Goal: Task Accomplishment & Management: Manage account settings

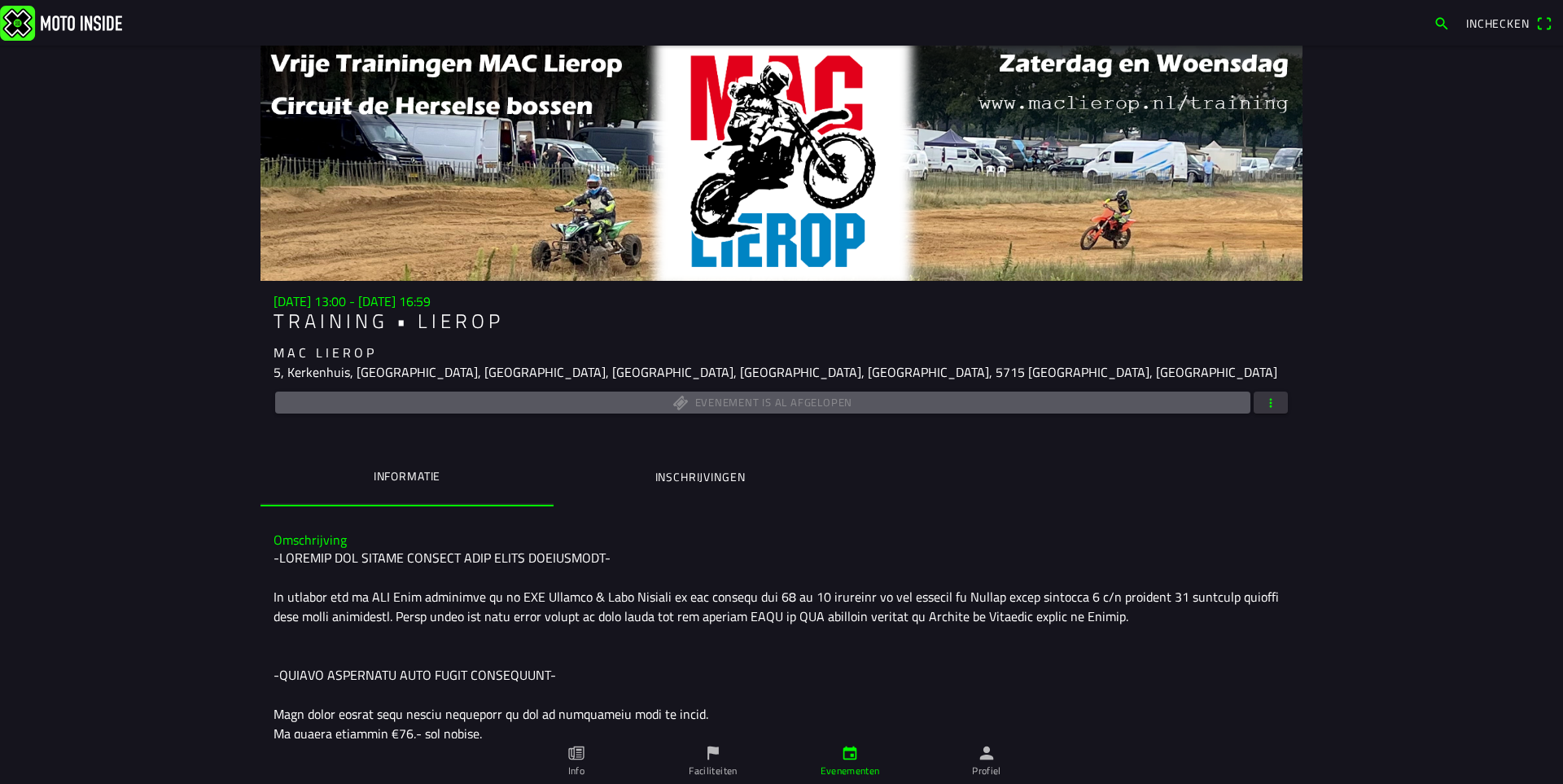
click at [1263, 409] on span "button" at bounding box center [1270, 402] width 15 height 22
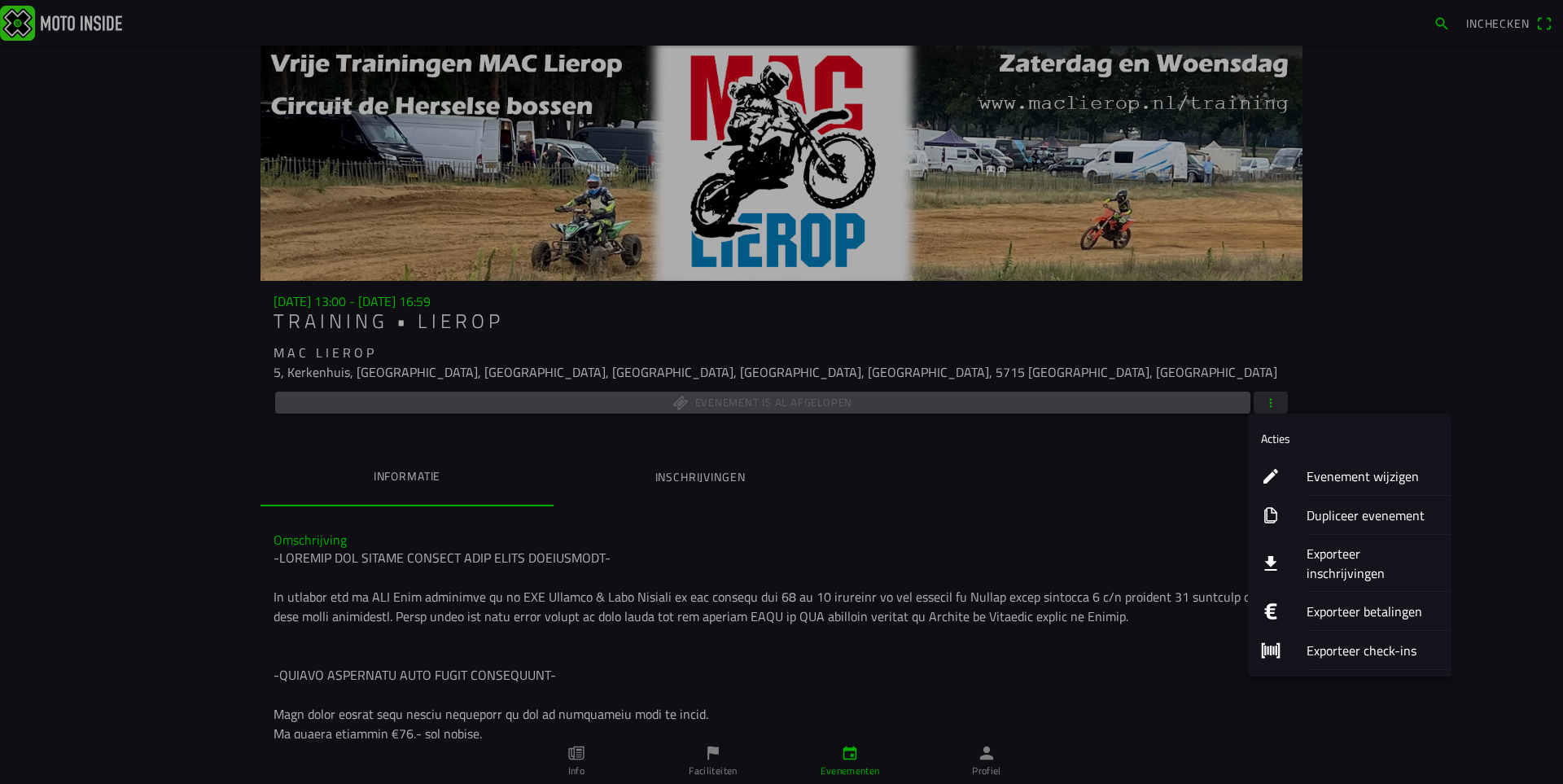
click at [1352, 511] on ion-label "Dupliceer evenement" at bounding box center [1372, 515] width 132 height 20
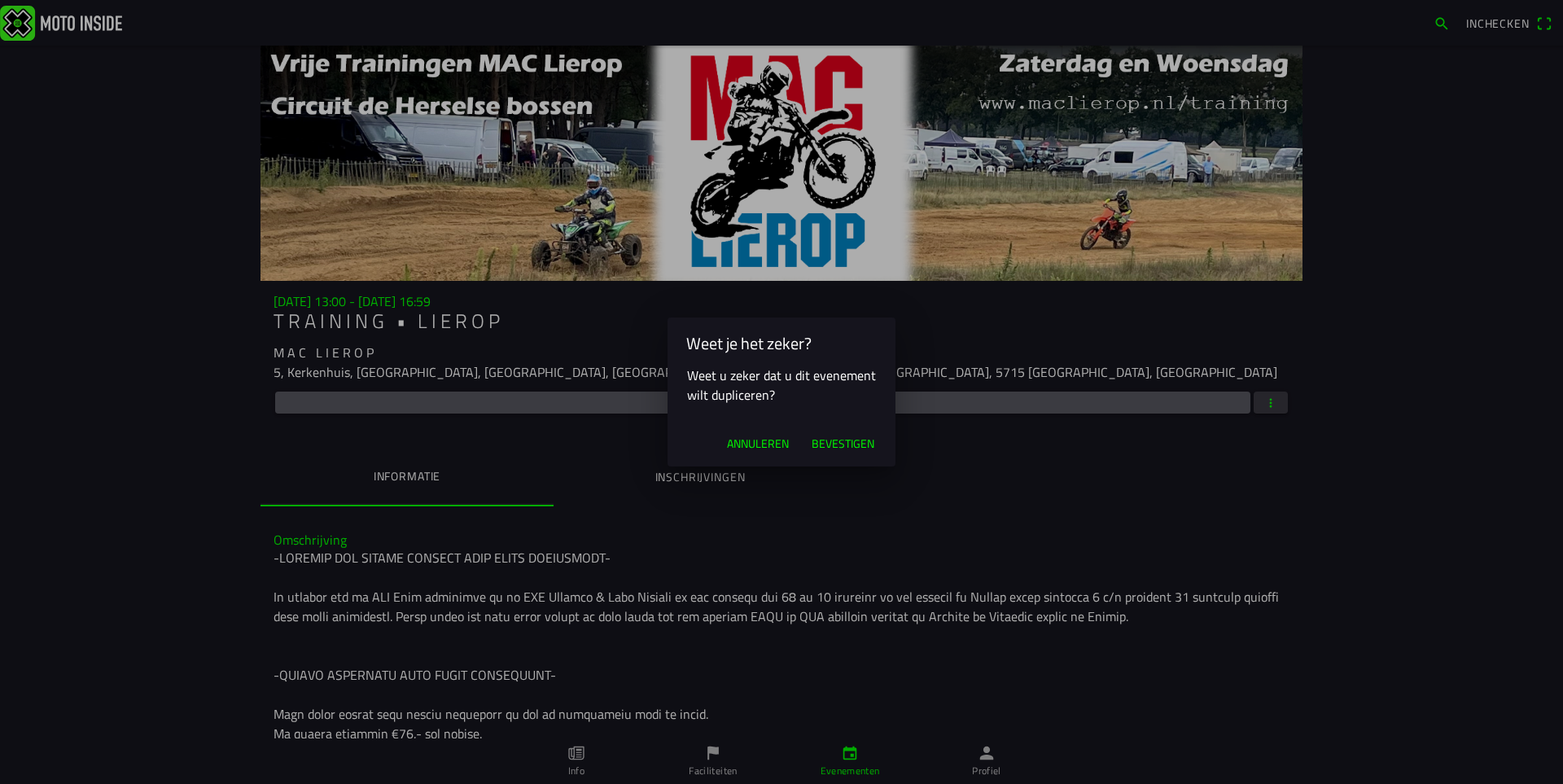
click at [826, 436] on span "Bevestigen" at bounding box center [843, 444] width 62 height 16
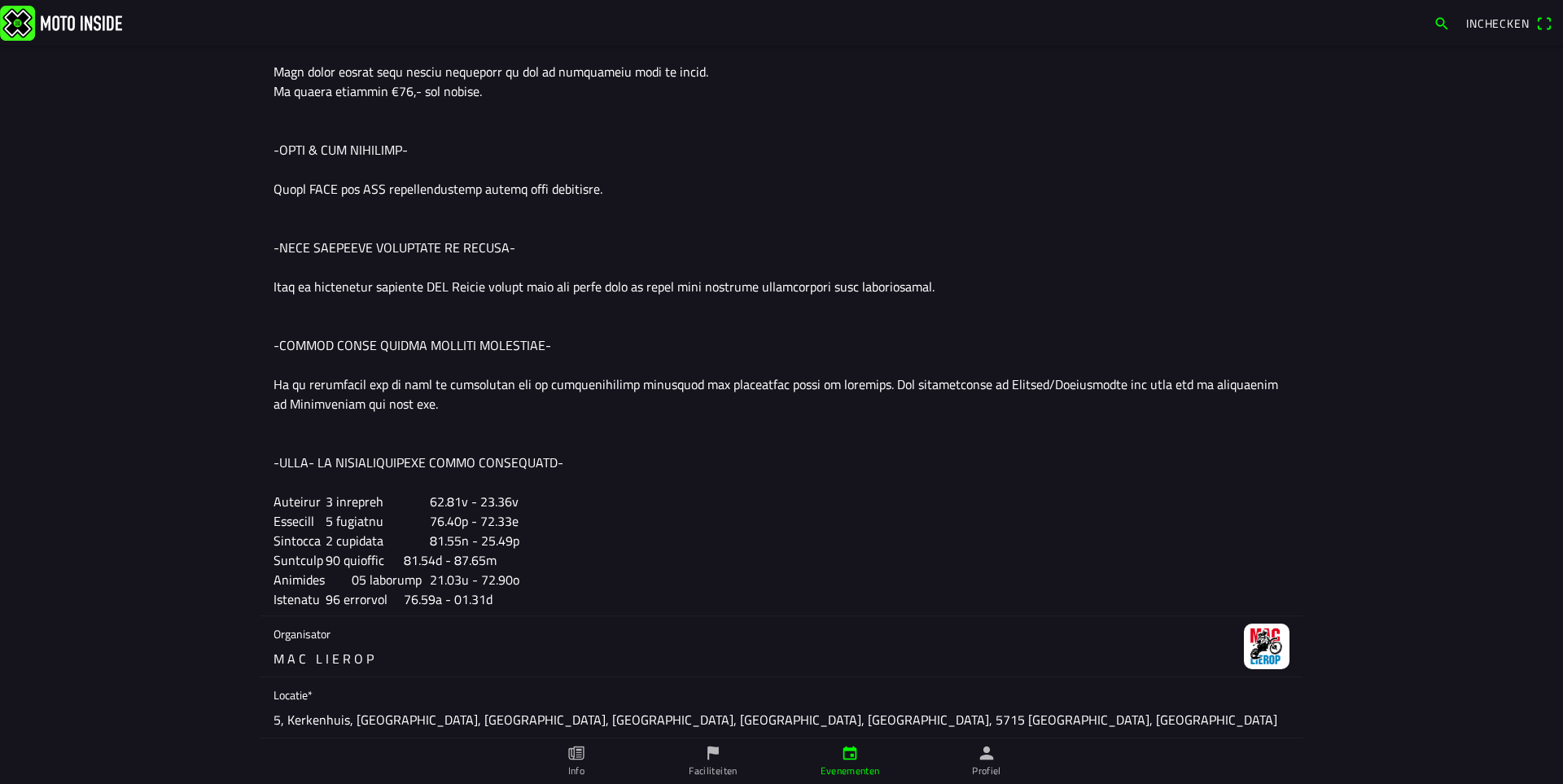
scroll to position [814, 0]
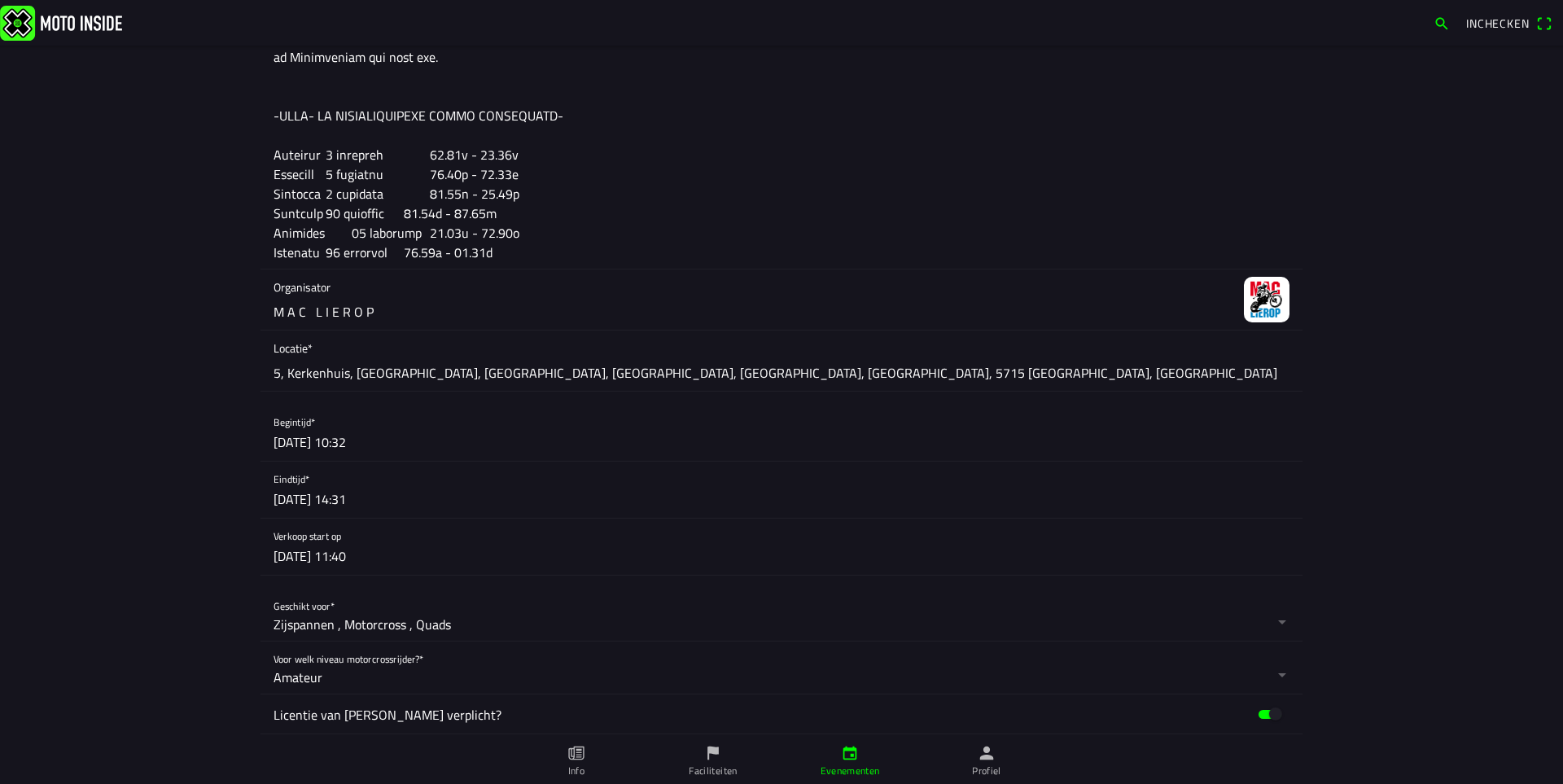
click at [353, 437] on button "button" at bounding box center [788, 432] width 1029 height 56
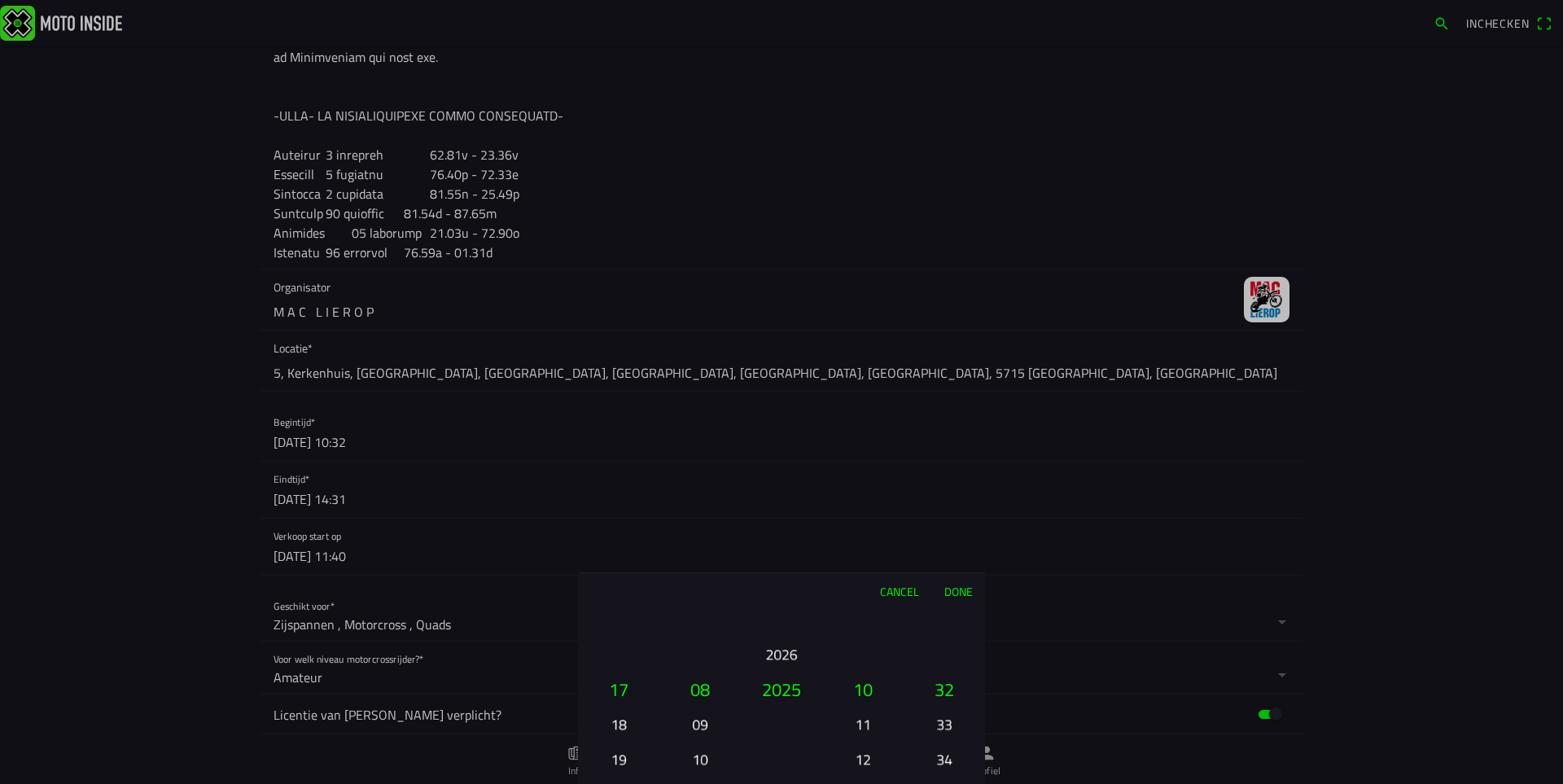
click at [618, 762] on button "19" at bounding box center [619, 759] width 55 height 29
click at [620, 722] on button "20" at bounding box center [619, 723] width 55 height 29
click at [865, 766] on button "12" at bounding box center [863, 759] width 55 height 29
click at [860, 761] on button "14" at bounding box center [863, 759] width 55 height 29
click at [866, 727] on button "15" at bounding box center [863, 723] width 55 height 29
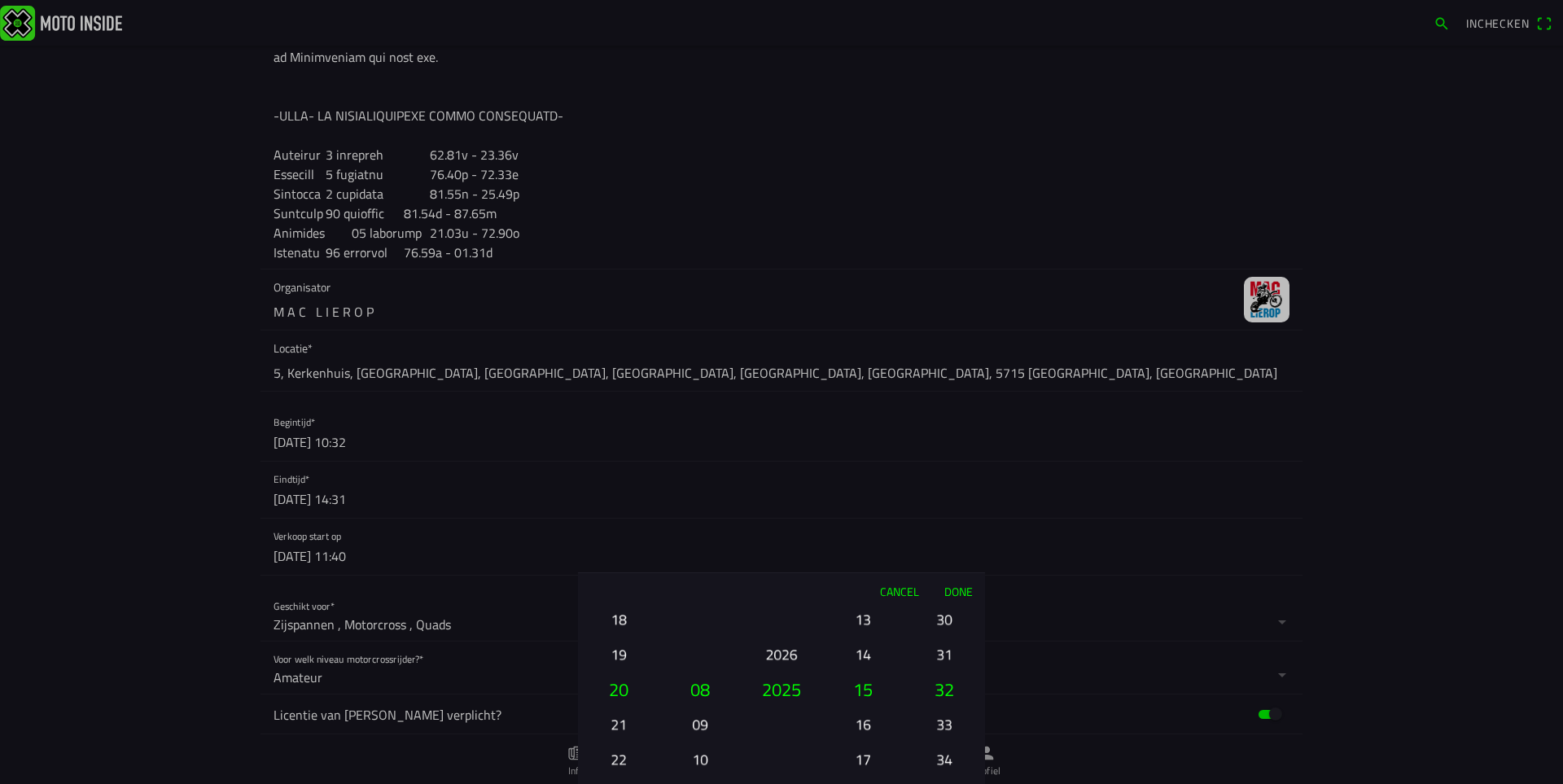
click at [944, 612] on button "30" at bounding box center [944, 619] width 55 height 29
click at [945, 612] on button "28" at bounding box center [944, 619] width 55 height 29
click at [945, 612] on button "26" at bounding box center [944, 619] width 55 height 29
click at [945, 563] on button "24" at bounding box center [944, 548] width 55 height 29
click at [945, 612] on button "22" at bounding box center [944, 619] width 55 height 29
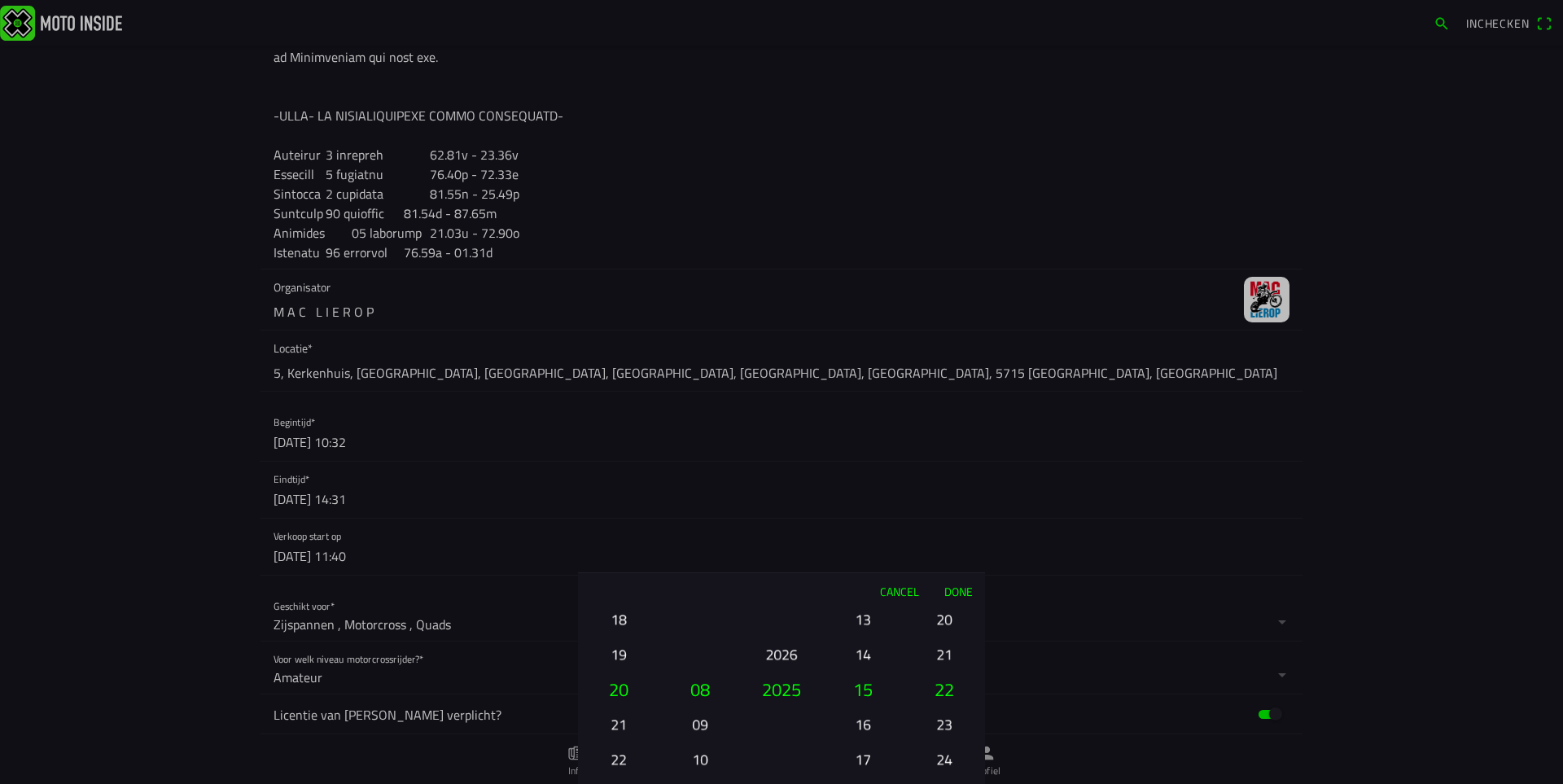
click at [945, 612] on button "20" at bounding box center [944, 619] width 55 height 29
click at [945, 612] on ion-picker-column "00 01 02 03 04 05 06 07 08 09 10 11 12 13 14 15 16 17 18 19 20 21 22 23 24 25 2…" at bounding box center [944, 697] width 81 height 175
click at [945, 612] on button "16" at bounding box center [944, 619] width 55 height 29
click at [945, 612] on button "14" at bounding box center [944, 619] width 55 height 29
click at [945, 612] on ion-picker-column "00 01 02 03 04 05 06 07 08 09 10 11 12 13 14 15 16 17 18 19 20 21 22 23 24 25 2…" at bounding box center [944, 697] width 81 height 175
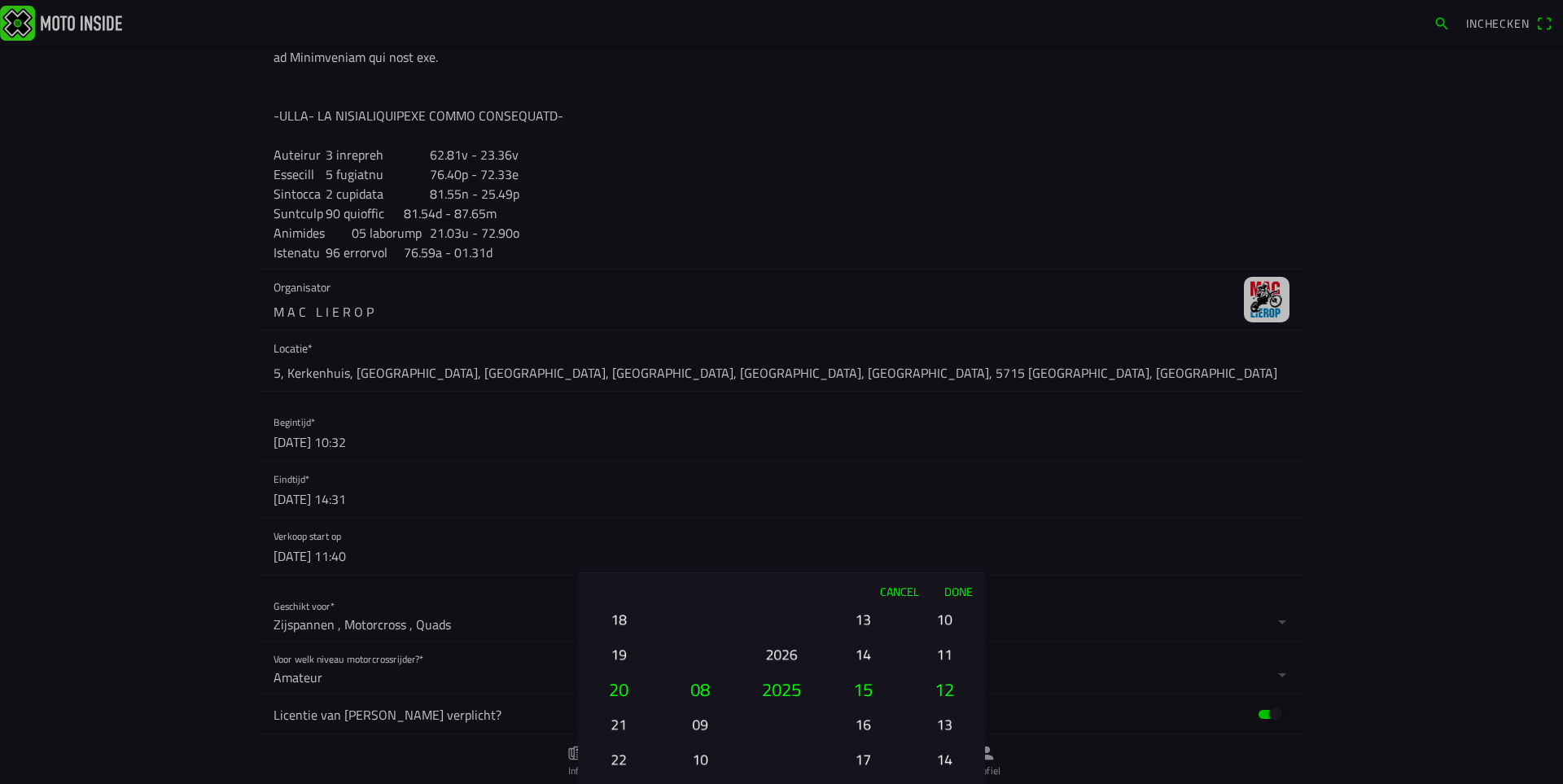
click at [945, 612] on button "10" at bounding box center [944, 619] width 55 height 29
click at [945, 612] on button "08" at bounding box center [944, 619] width 55 height 29
click at [945, 563] on button "06" at bounding box center [944, 548] width 55 height 29
click at [945, 612] on button "04" at bounding box center [944, 619] width 55 height 29
click at [945, 612] on button "02" at bounding box center [944, 619] width 55 height 29
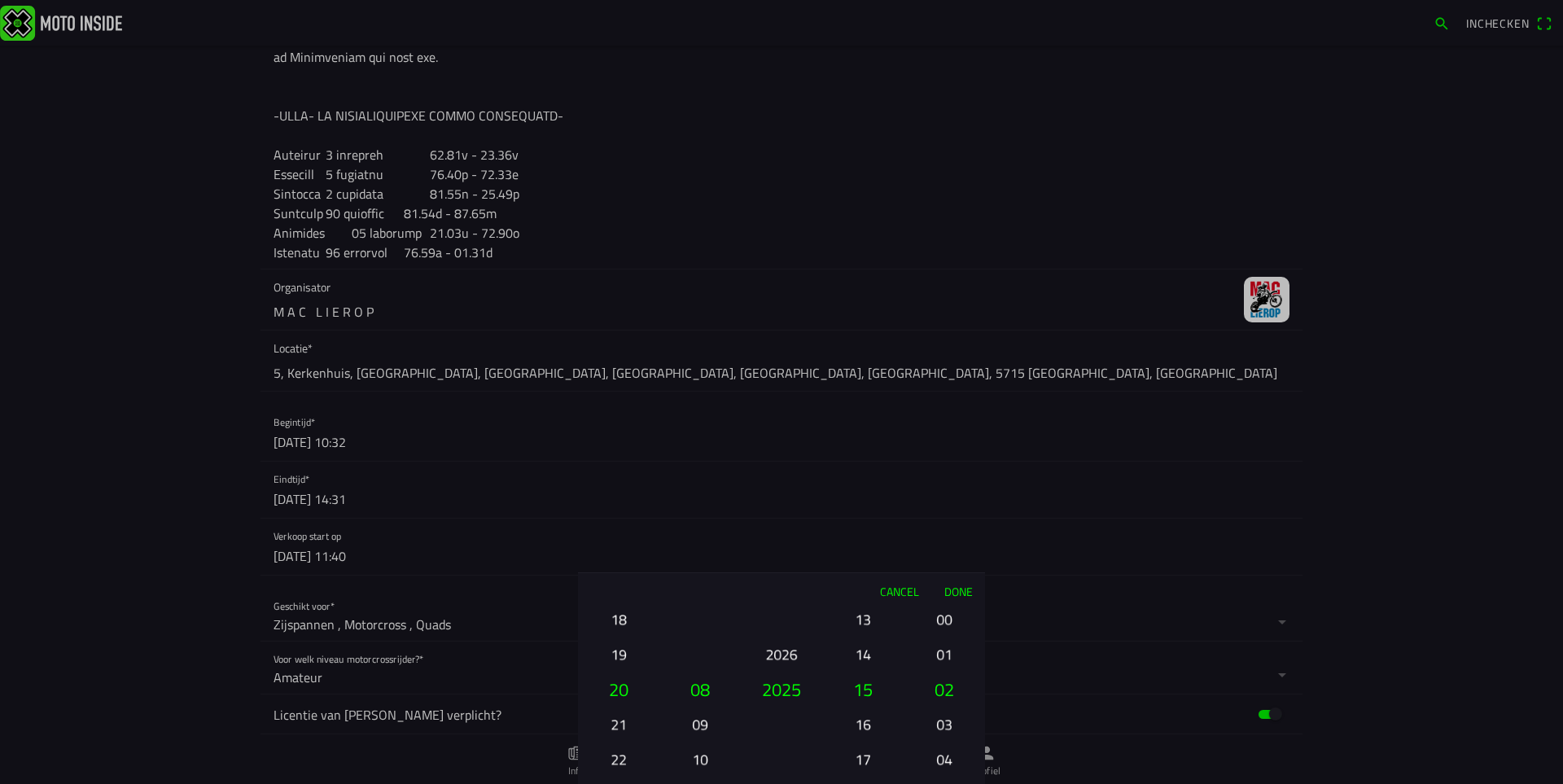
click at [945, 612] on button "00" at bounding box center [944, 619] width 55 height 29
click at [945, 612] on ion-picker-column "00 01 02 03 04 05 06 07 08 09 10 11 12 13 14 15 16 17 18 19 20 21 22 23 24 25 2…" at bounding box center [944, 697] width 81 height 175
click at [957, 593] on button "Done" at bounding box center [958, 590] width 54 height 36
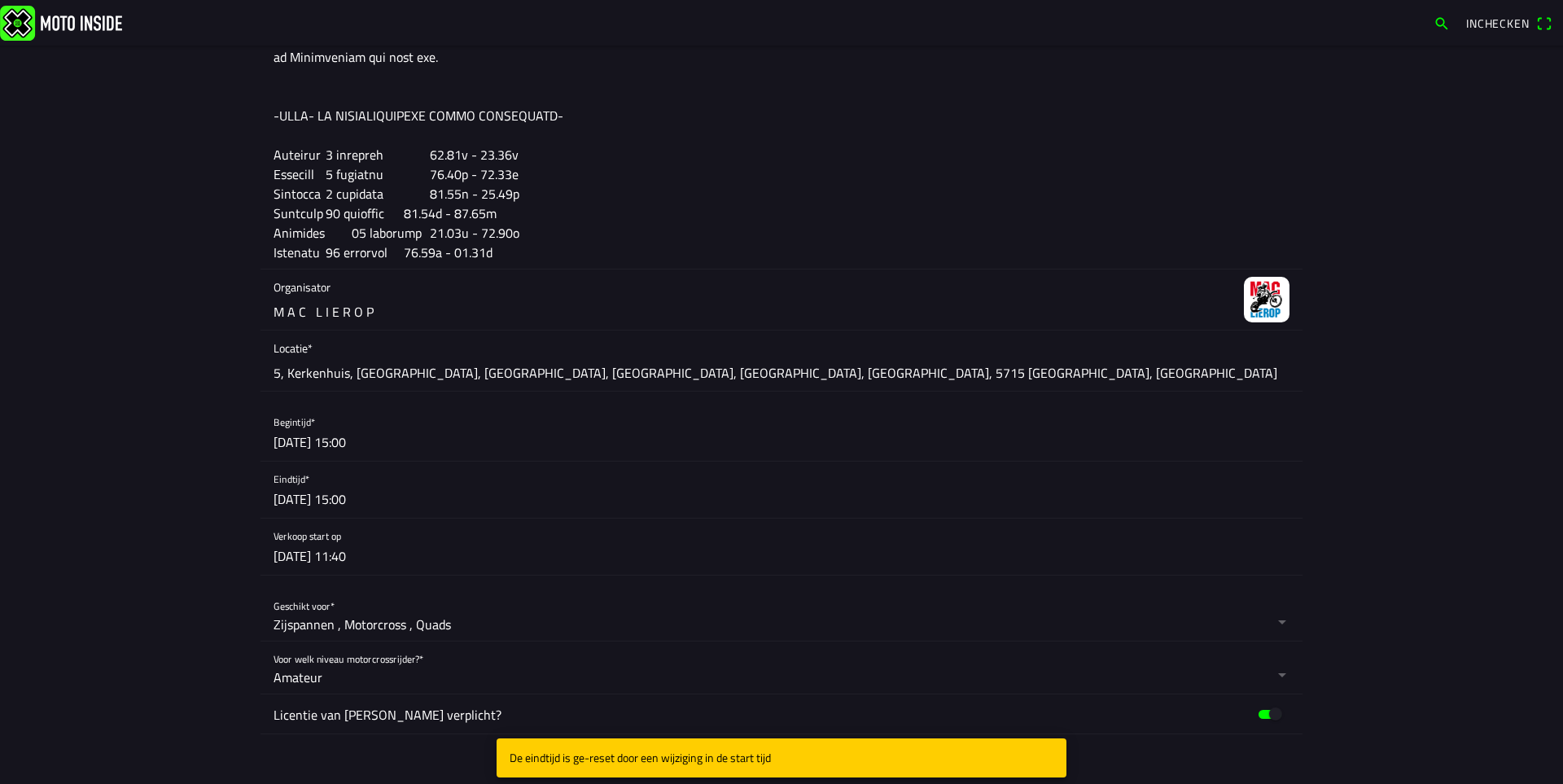
click at [321, 554] on button "button" at bounding box center [788, 546] width 1029 height 56
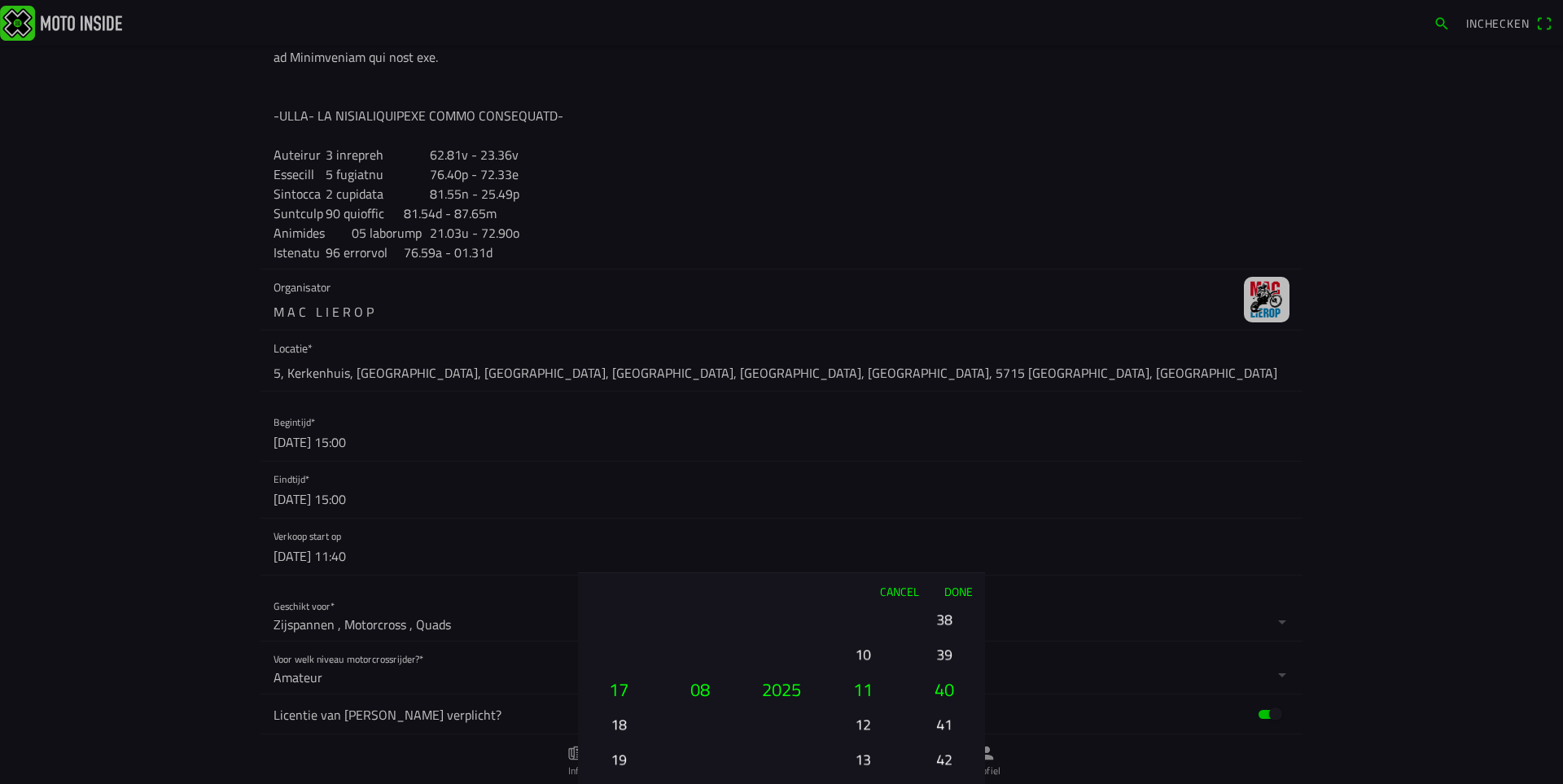
click at [866, 761] on button "13" at bounding box center [863, 759] width 55 height 29
click at [864, 761] on button "15" at bounding box center [863, 759] width 55 height 29
click at [864, 761] on button "17" at bounding box center [863, 759] width 55 height 29
click at [864, 761] on button "19" at bounding box center [863, 759] width 55 height 29
click at [944, 617] on button "38" at bounding box center [944, 619] width 55 height 29
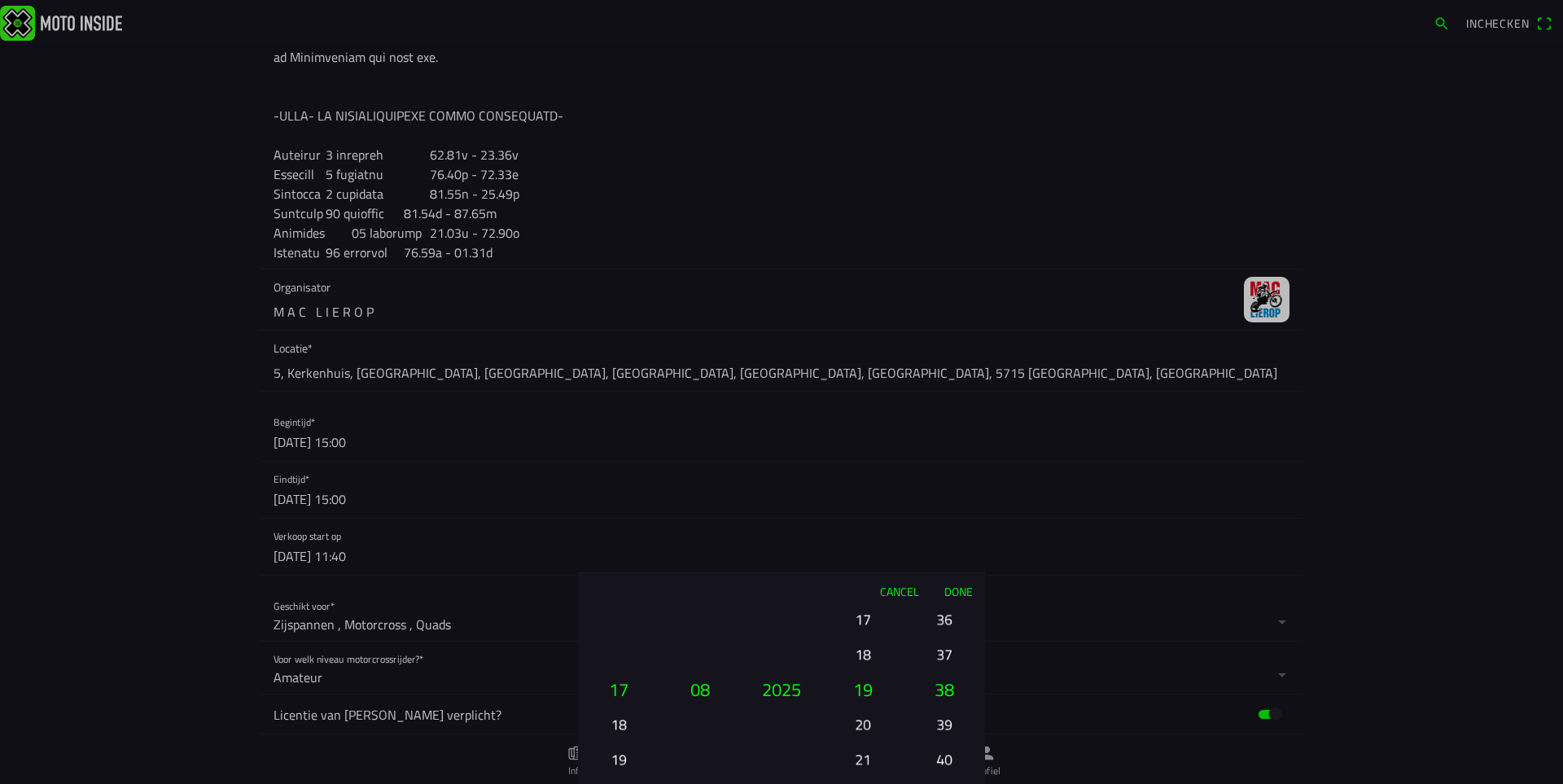
click at [944, 617] on ion-picker-column "00 01 02 03 04 05 06 07 08 09 10 11 12 13 14 15 16 17 18 19 20 21 22 23 24 25 2…" at bounding box center [944, 697] width 81 height 175
click at [944, 617] on button "34" at bounding box center [944, 619] width 55 height 29
click at [944, 617] on ion-picker-column "00 01 02 03 04 05 06 07 08 09 10 11 12 13 14 15 16 17 18 19 20 21 22 23 24 25 2…" at bounding box center [944, 697] width 81 height 175
click at [944, 671] on div "00 01 02 03 04 05 06 07 08 09 10 11 12 13 14 15 16 17 18 19 20 21 22 23 24 25 2…" at bounding box center [944, 759] width 68 height 175
click at [944, 617] on button "28" at bounding box center [944, 619] width 55 height 29
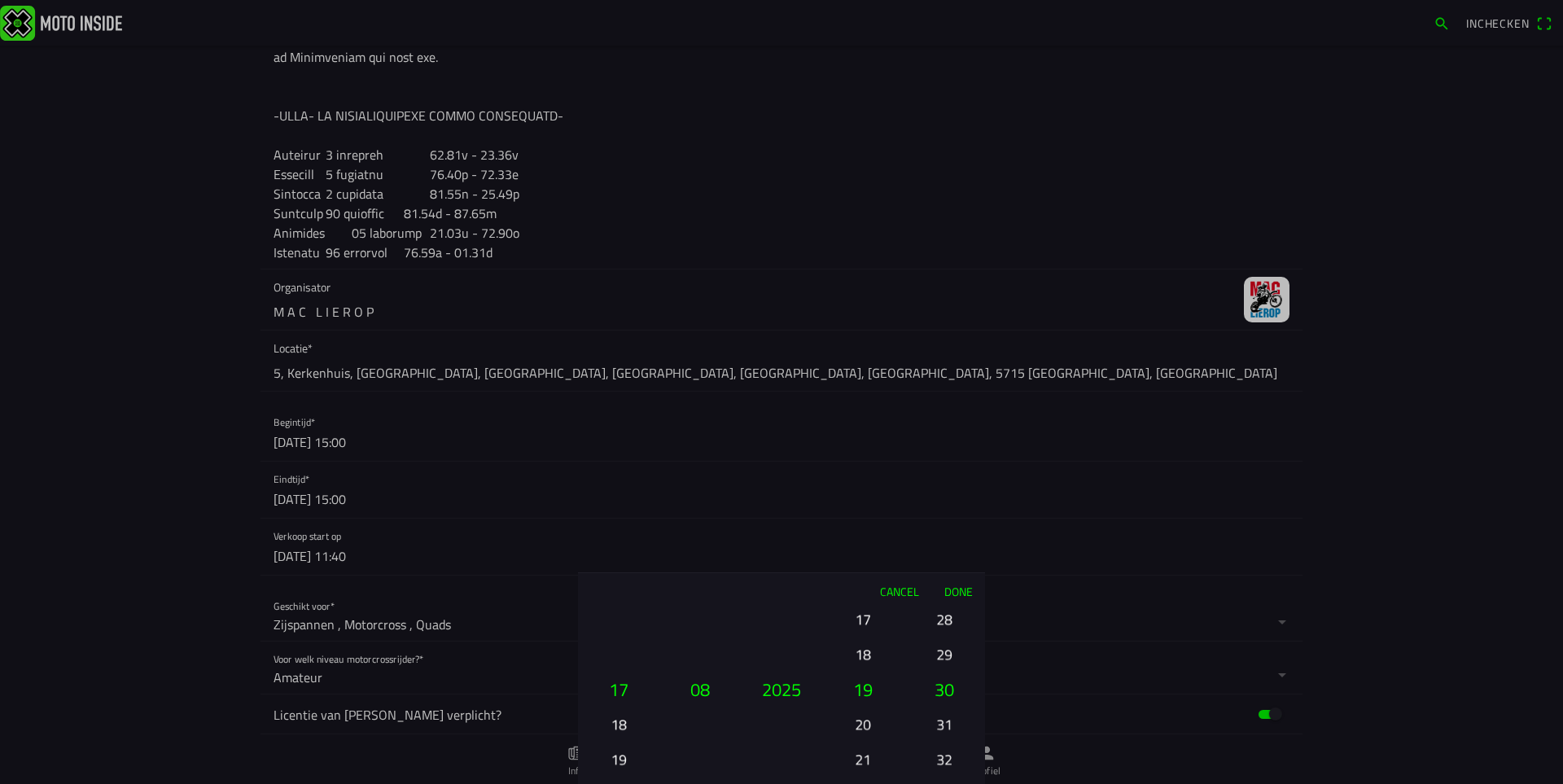
click at [944, 618] on ion-picker-column "00 01 02 03 04 05 06 07 08 09 10 11 12 13 14 15 16 17 18 19 20 21 22 23 24 25 2…" at bounding box center [944, 697] width 81 height 175
click at [944, 618] on button "24" at bounding box center [944, 619] width 55 height 29
click at [944, 671] on div "00 01 02 03 04 05 06 07 08 09 10 11 12 13 14 15 16 17 18 19 20 21 22 23 24 25 2…" at bounding box center [944, 759] width 68 height 175
click at [944, 618] on button "20" at bounding box center [944, 619] width 55 height 29
click at [944, 618] on button "18" at bounding box center [944, 619] width 55 height 29
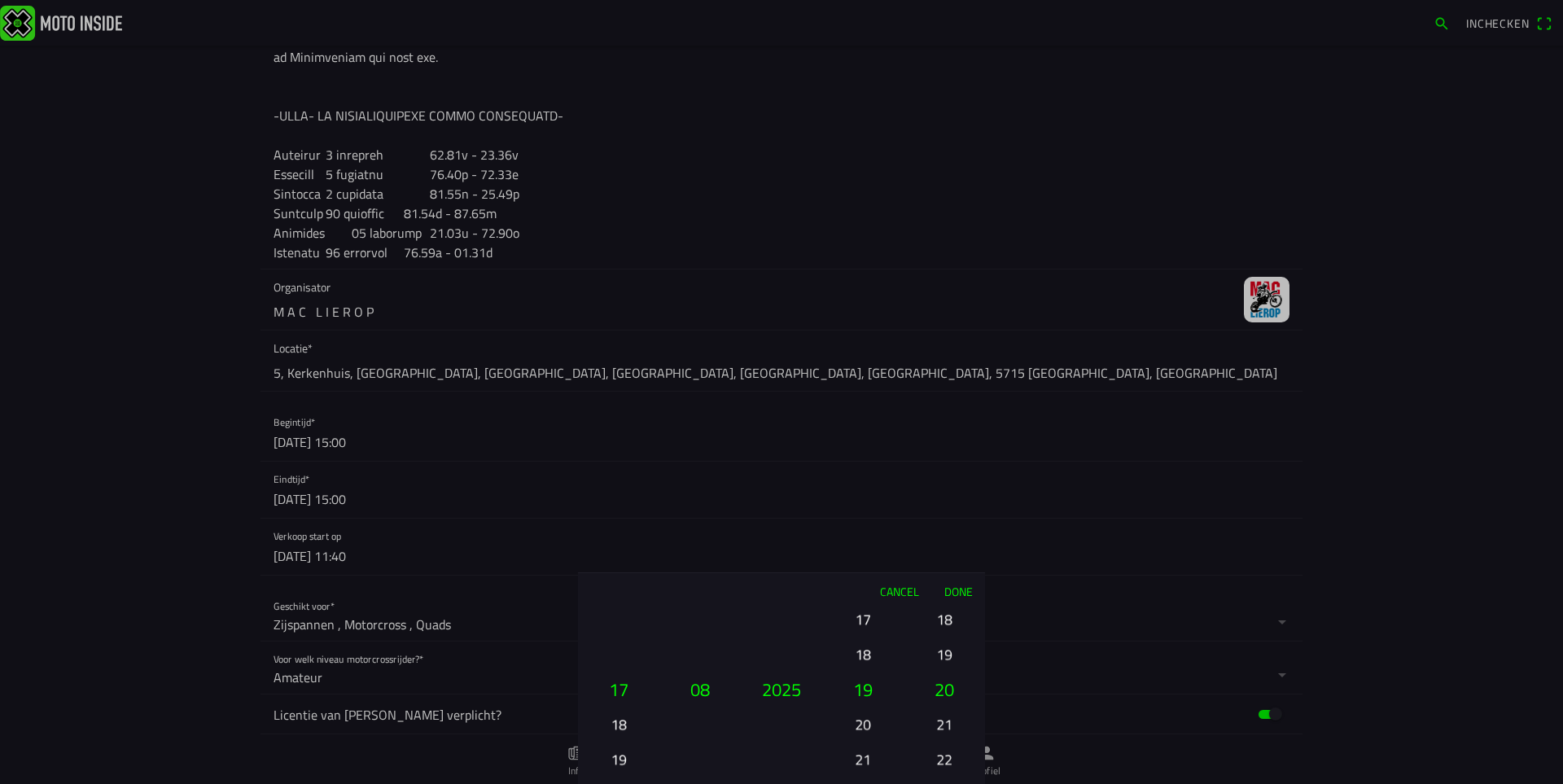
click at [944, 563] on button "16" at bounding box center [944, 548] width 55 height 29
click at [944, 618] on button "14" at bounding box center [944, 619] width 55 height 29
click at [944, 618] on ion-picker-column "00 01 02 03 04 05 06 07 08 09 10 11 12 13 14 15 16 17 18 19 20 21 22 23 24 25 2…" at bounding box center [944, 697] width 81 height 175
click at [944, 563] on button "10" at bounding box center [944, 548] width 55 height 29
click at [944, 618] on button "08" at bounding box center [944, 619] width 55 height 29
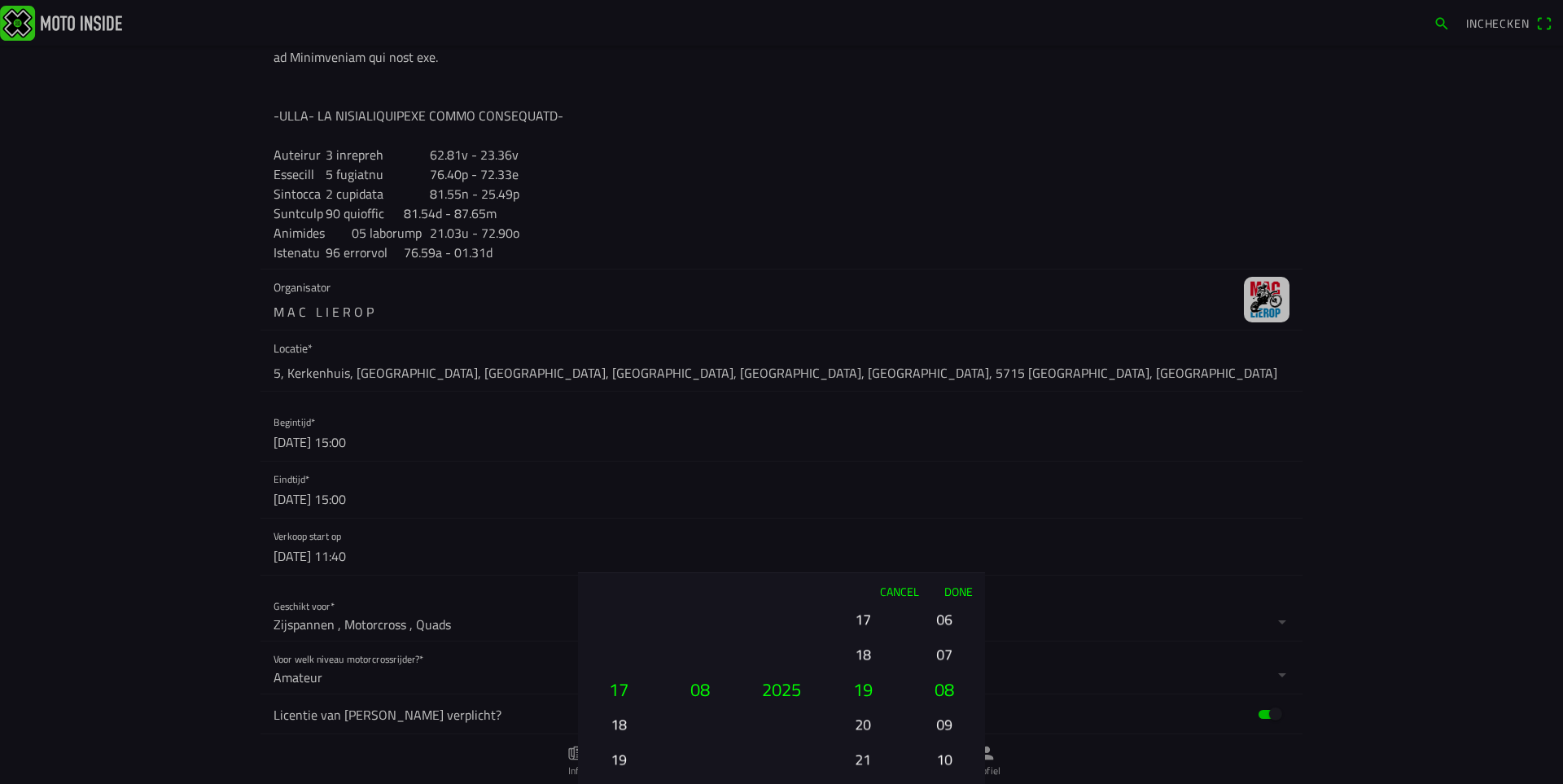
click at [944, 617] on button "06" at bounding box center [944, 619] width 55 height 29
click at [944, 617] on button "04" at bounding box center [944, 619] width 55 height 29
click at [944, 563] on button "02" at bounding box center [944, 548] width 55 height 29
click at [944, 617] on button "00" at bounding box center [944, 619] width 55 height 29
click at [944, 617] on ion-picker-column "00 01 02 03 04 05 06 07 08 09 10 11 12 13 14 15 16 17 18 19 20 21 22 23 24 25 2…" at bounding box center [944, 697] width 81 height 175
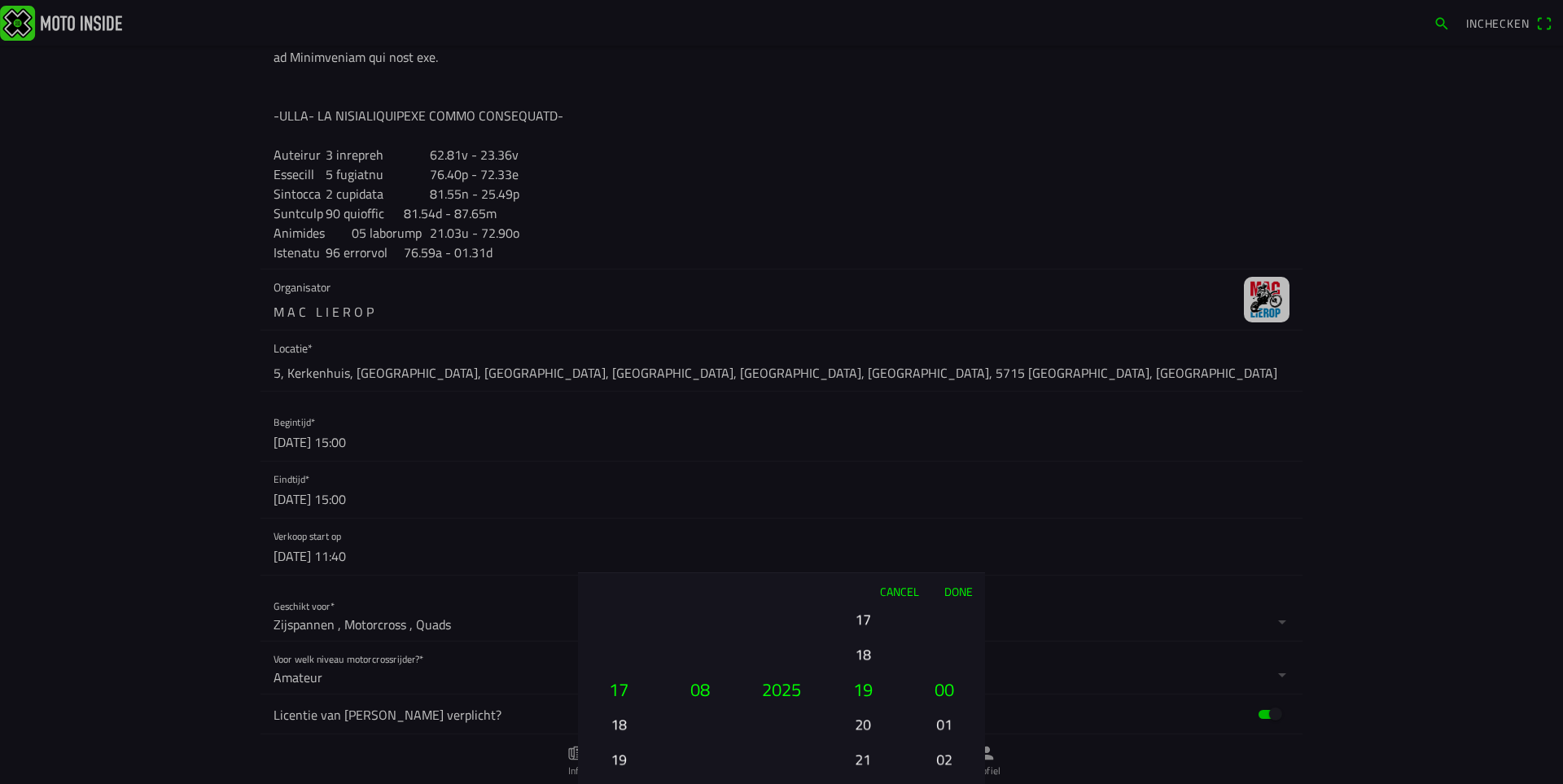
click at [944, 617] on ion-picker-column "00 01 02 03 04 05 06 07 08 09 10 11 12 13 14 15 16 17 18 19 20 21 22 23 24 25 2…" at bounding box center [944, 697] width 81 height 175
click at [954, 593] on button "Done" at bounding box center [958, 590] width 54 height 36
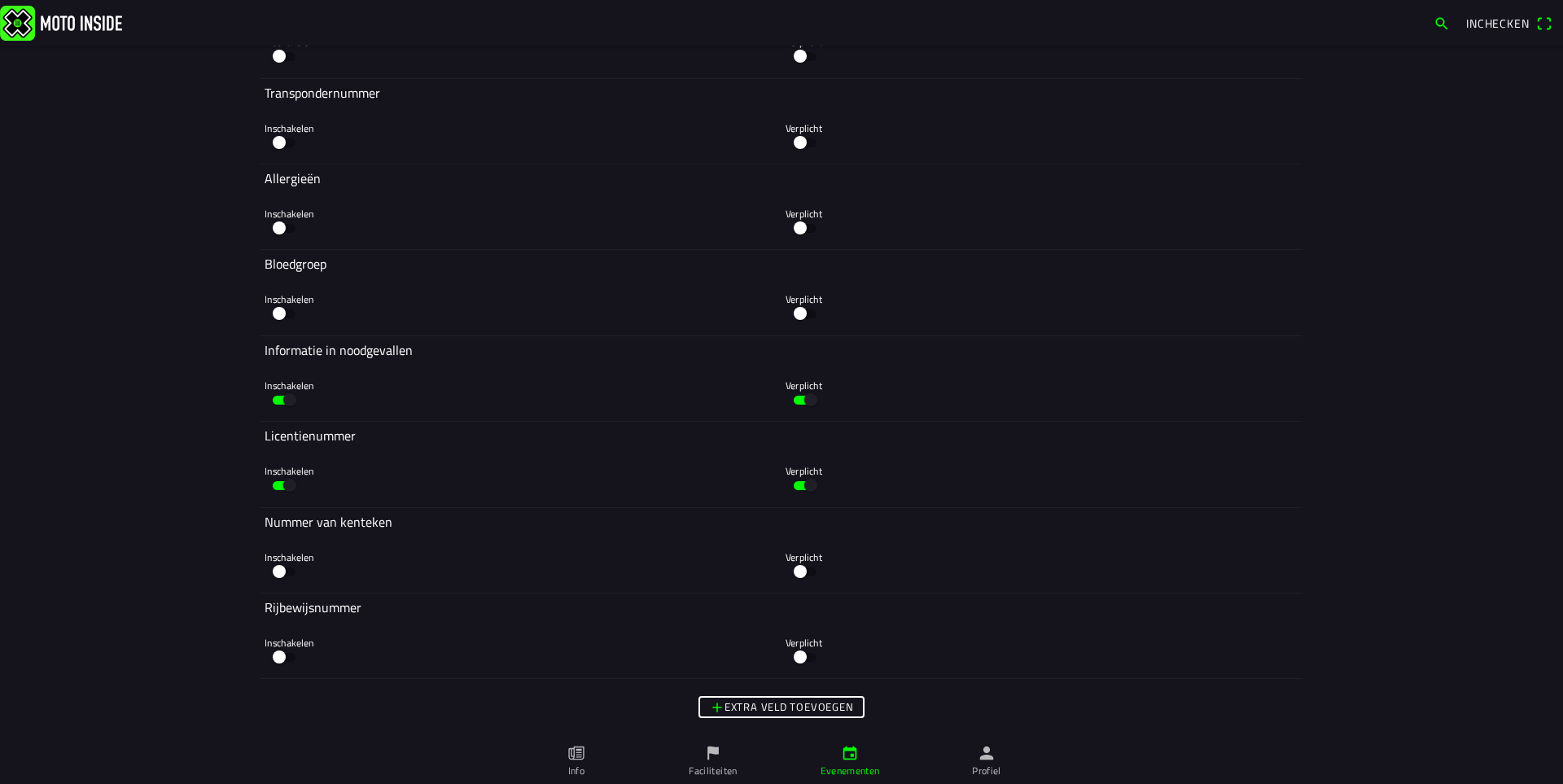
scroll to position [4961, 0]
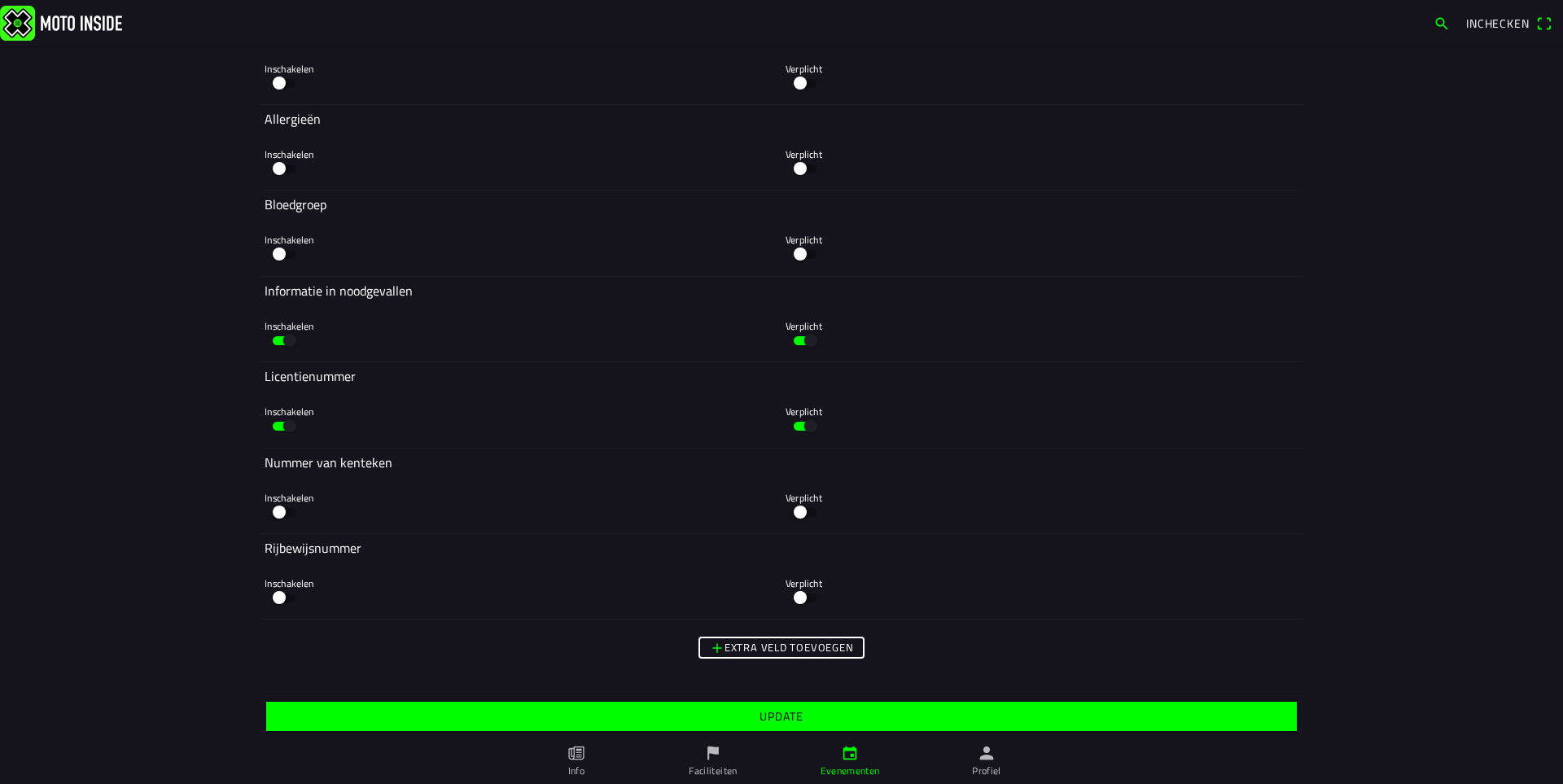
click at [0, 0] on slot "Update" at bounding box center [0, 0] width 0 height 0
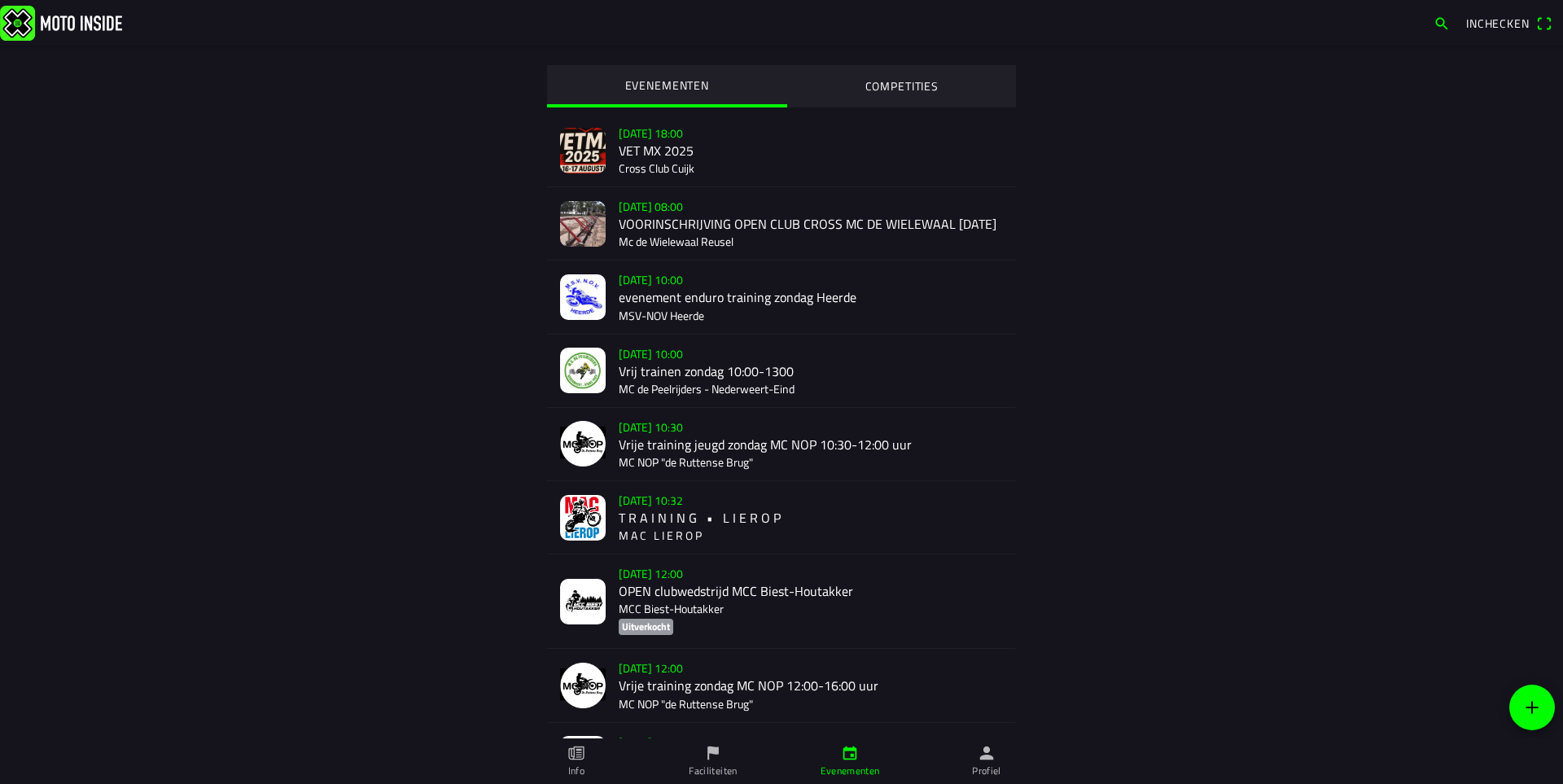
click at [644, 535] on div "zo 17 aug. - 10:32 T R A I N I N G • L I E R O P M A C L I E R O P" at bounding box center [810, 517] width 384 height 73
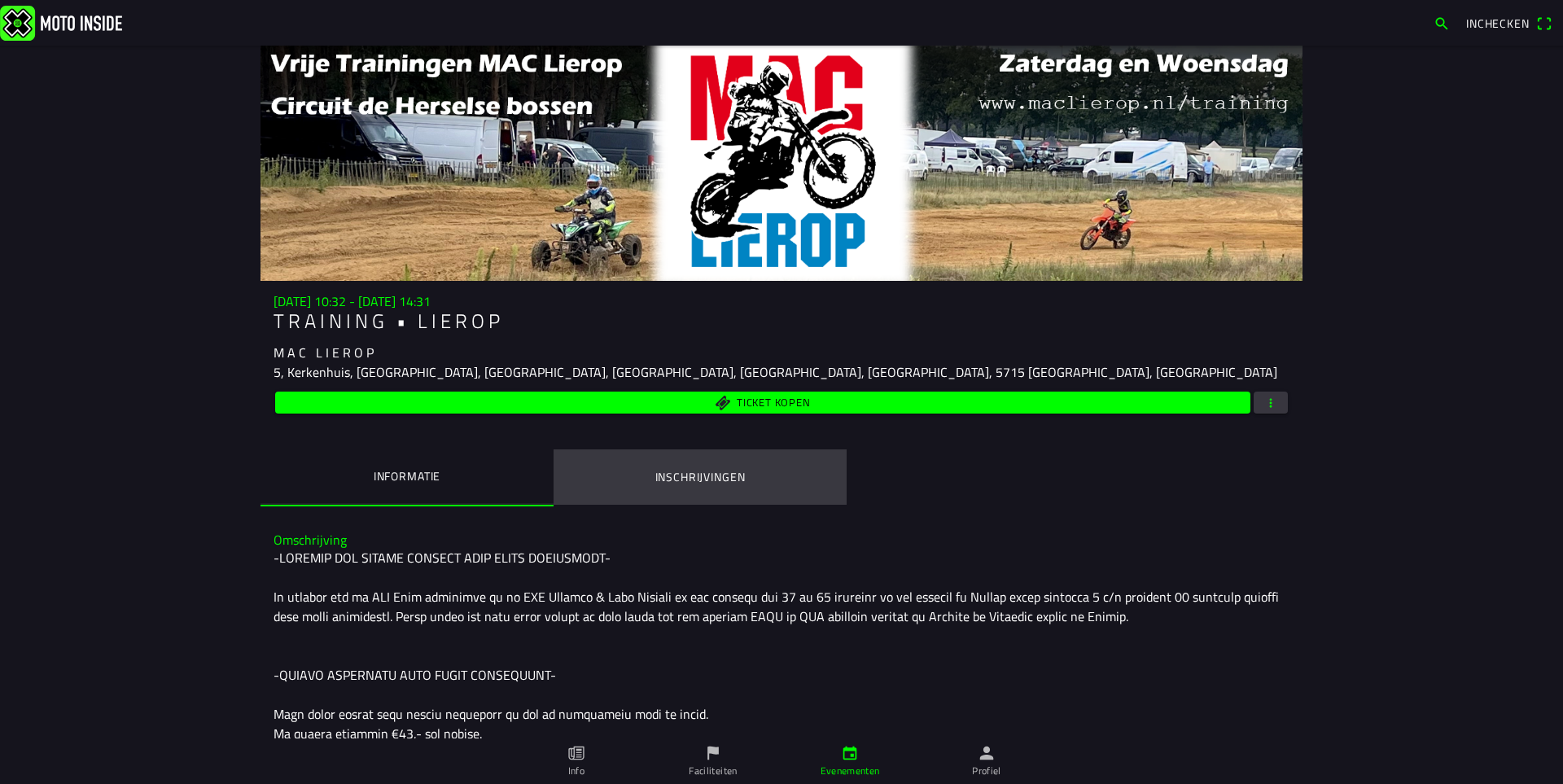
click at [669, 492] on button "Inschrijvingen" at bounding box center [700, 477] width 293 height 55
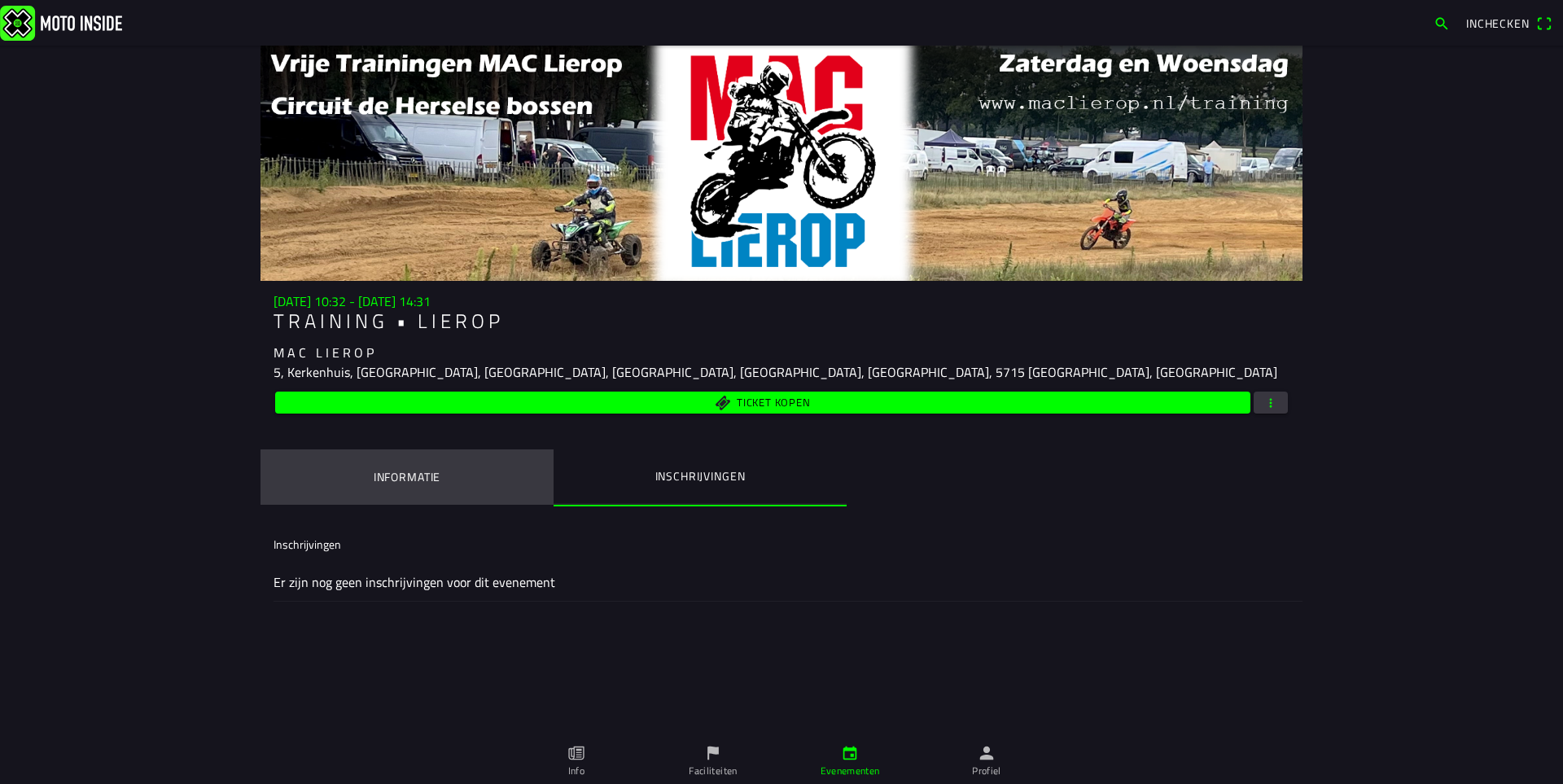
click at [417, 505] on div at bounding box center [407, 506] width 293 height 2
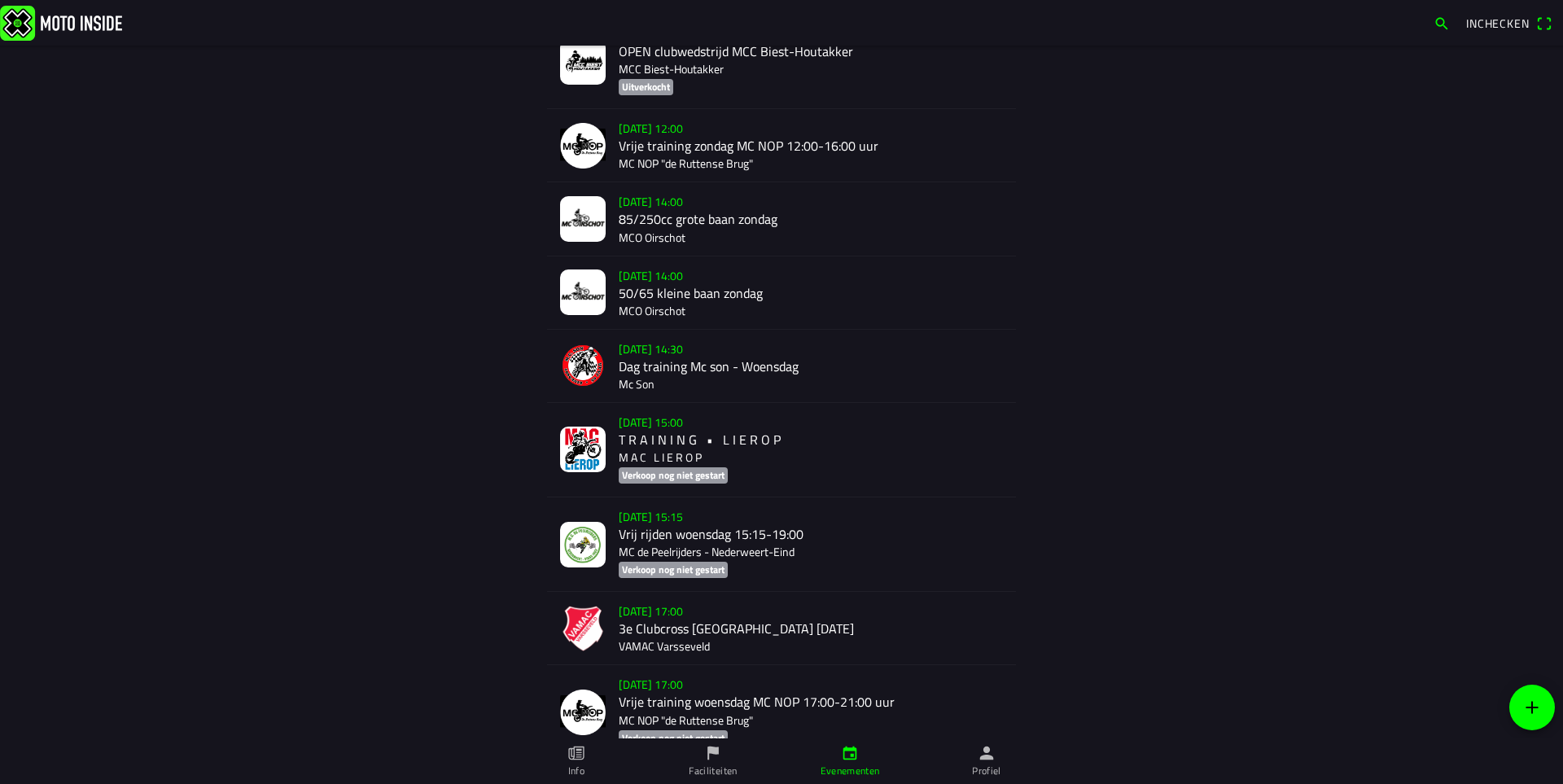
scroll to position [480, 0]
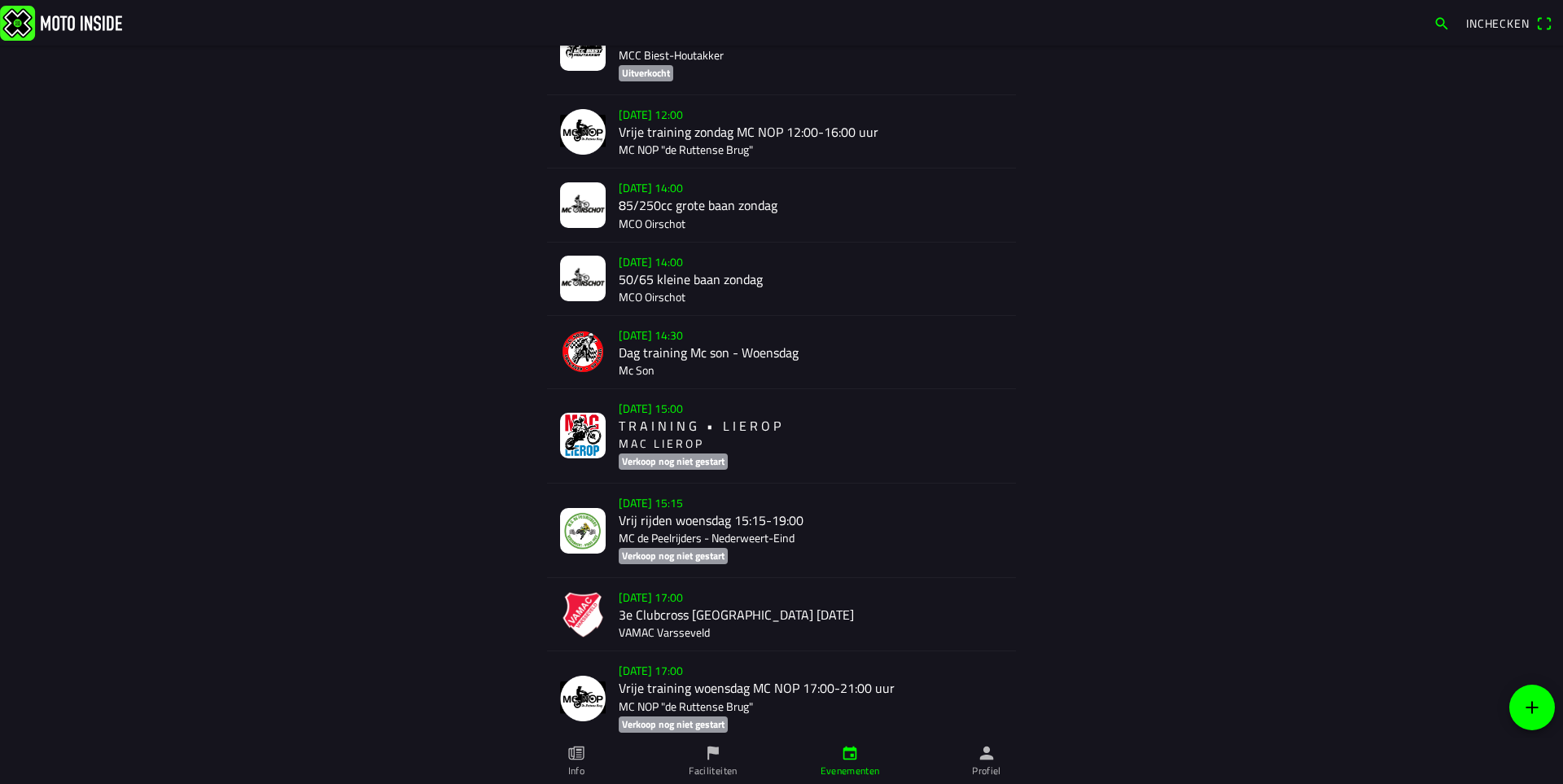
click at [652, 446] on div "[DATE] 15:00 T R A I N I N G • L I E R O P M A C L I E R O P Verkoop nog niet g…" at bounding box center [810, 436] width 384 height 94
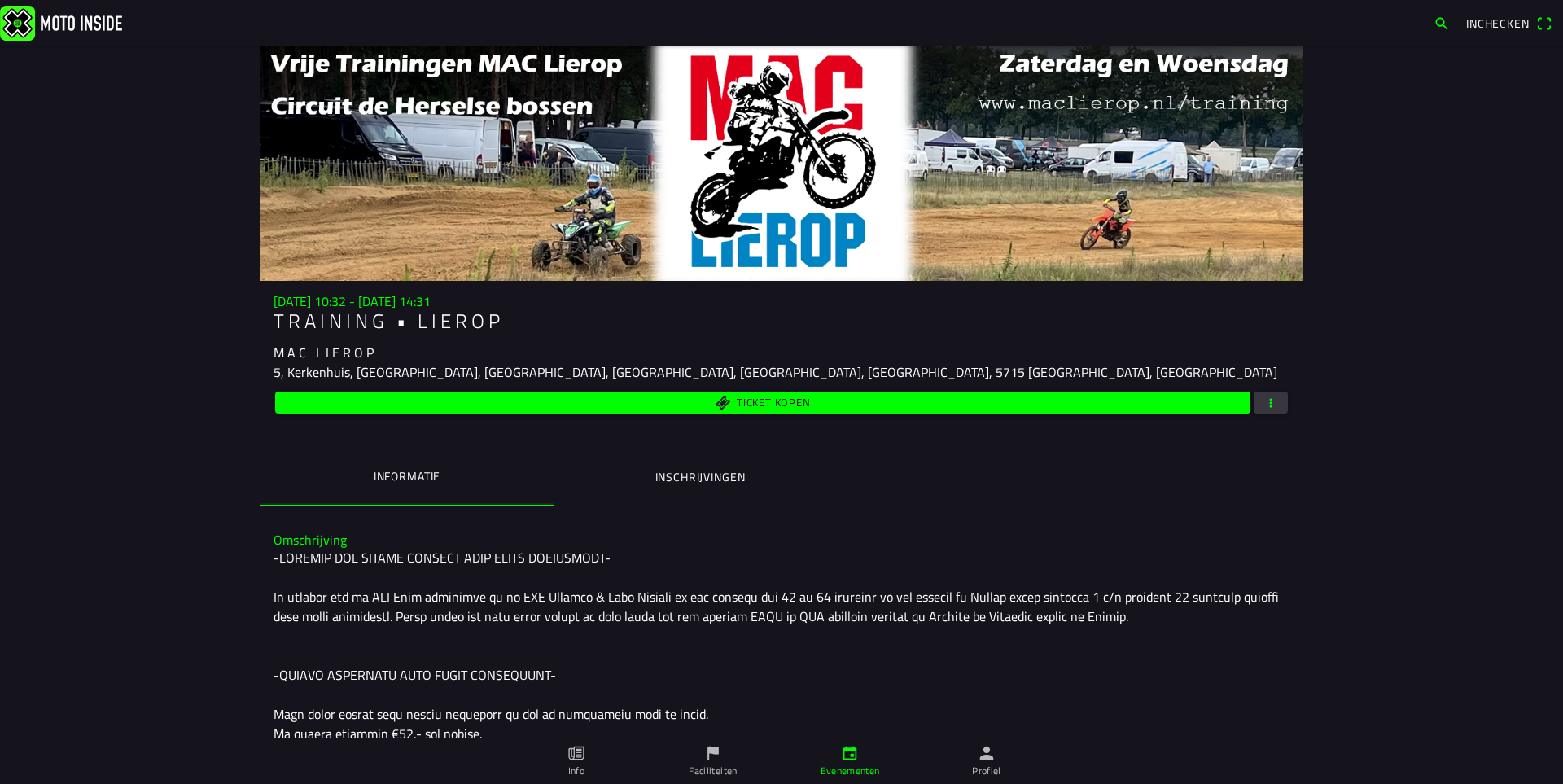
click at [1266, 409] on span "button" at bounding box center [1270, 402] width 15 height 22
click at [1265, 402] on span "button" at bounding box center [1270, 402] width 15 height 22
click at [1440, 289] on ion-backdrop at bounding box center [782, 392] width 1563 height 784
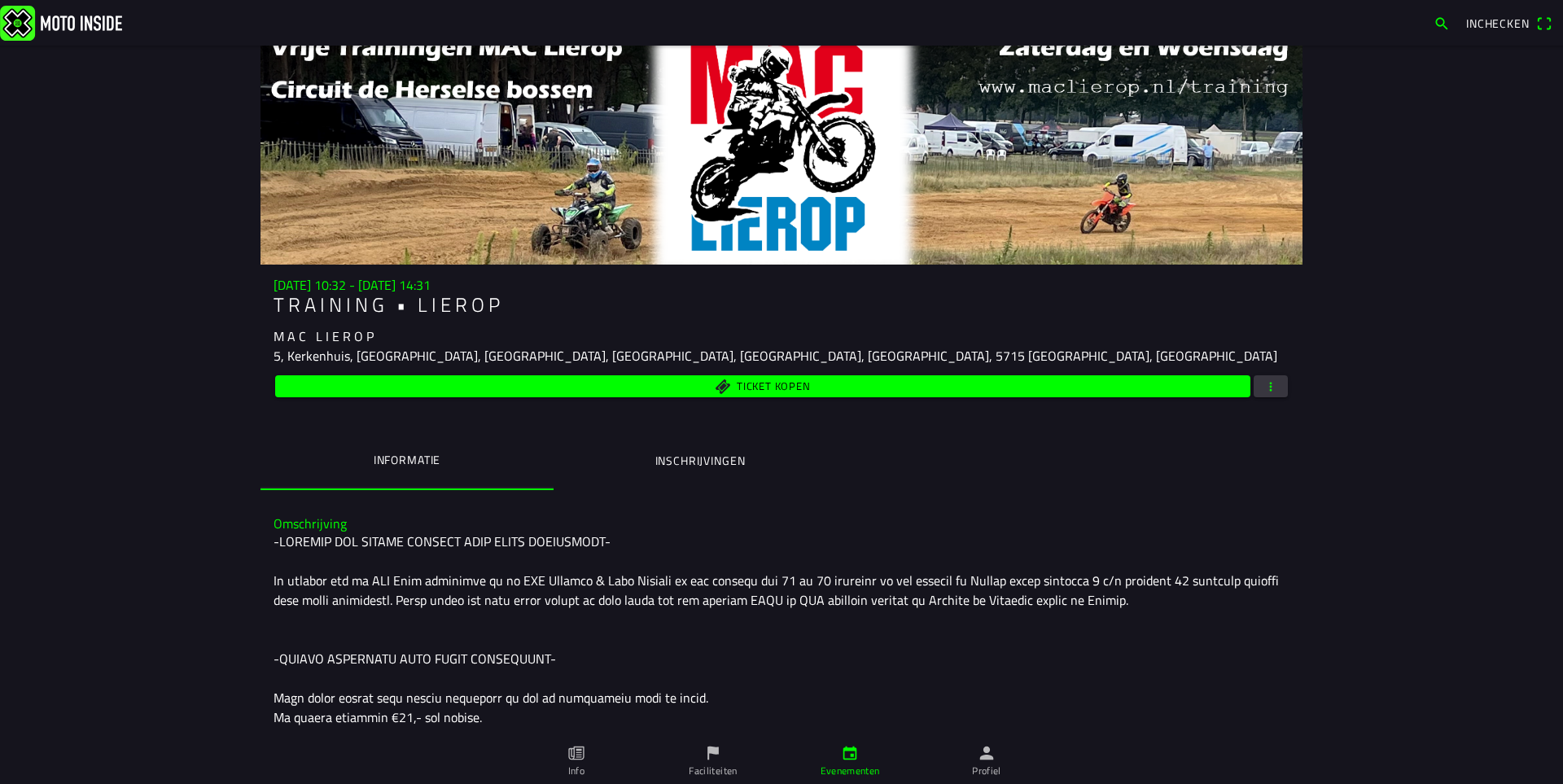
scroll to position [8, 0]
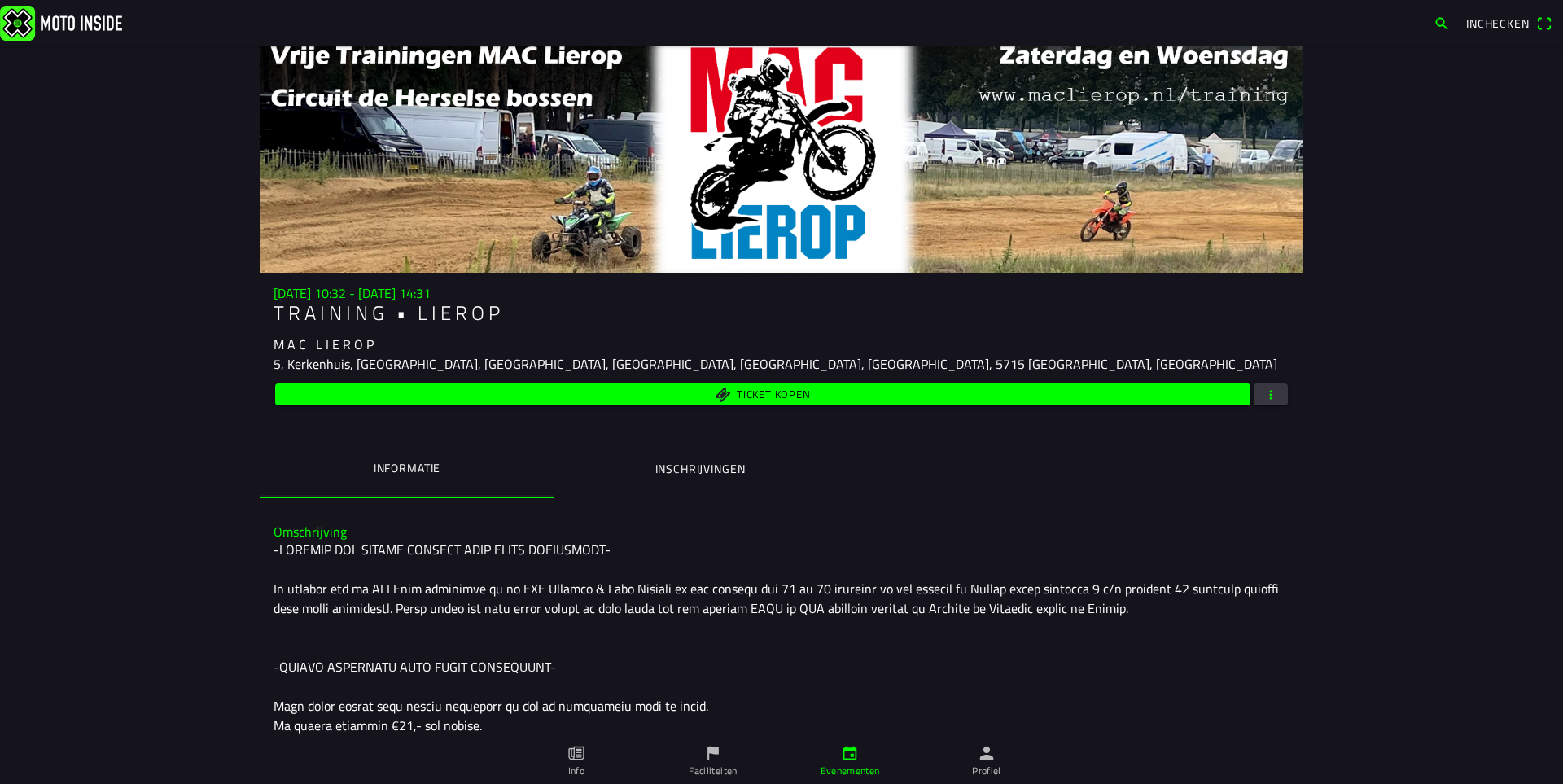
click at [1269, 393] on span "button" at bounding box center [1270, 394] width 15 height 22
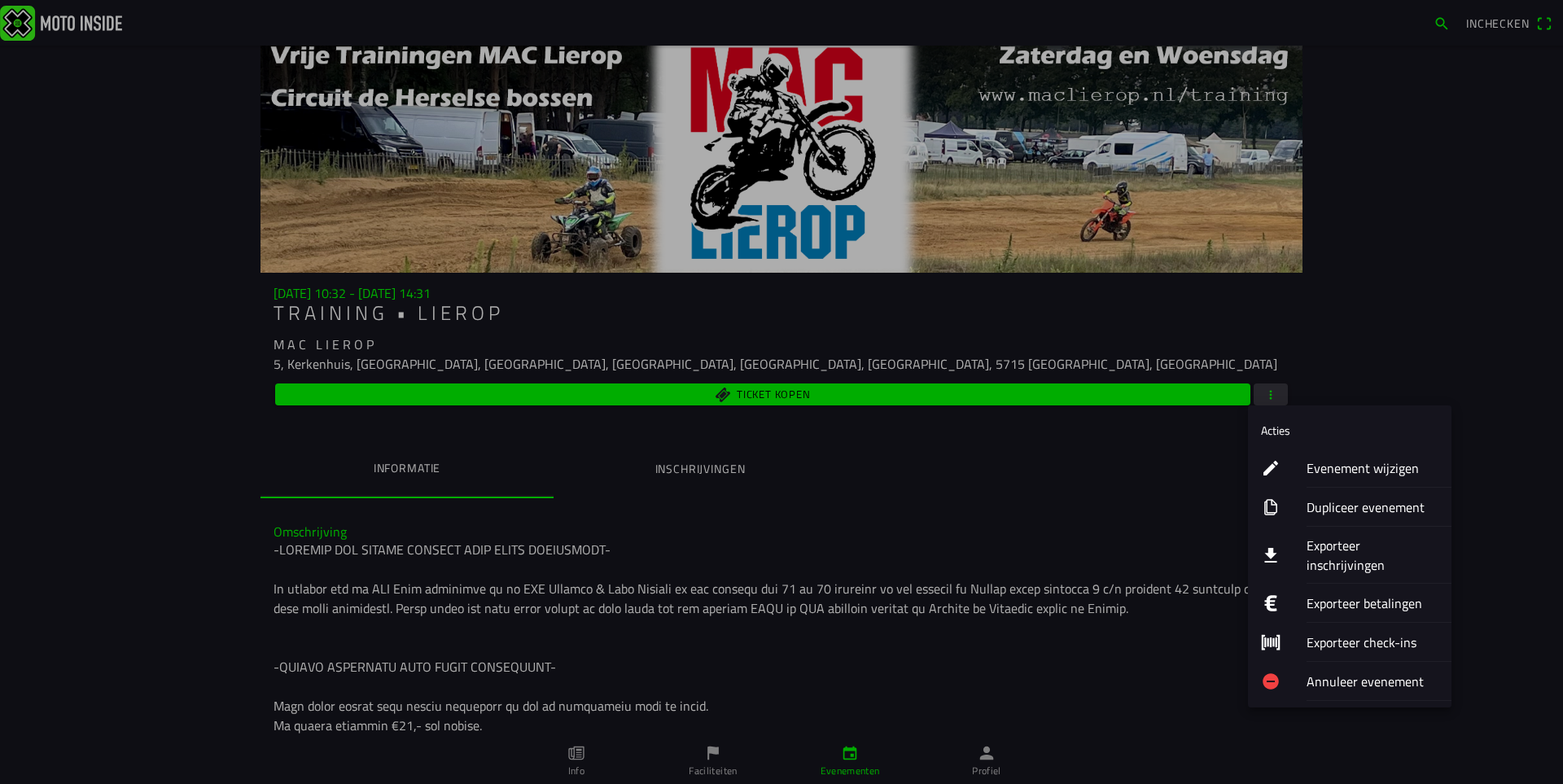
click at [1358, 467] on ion-label "Evenement wijzigen" at bounding box center [1372, 468] width 132 height 20
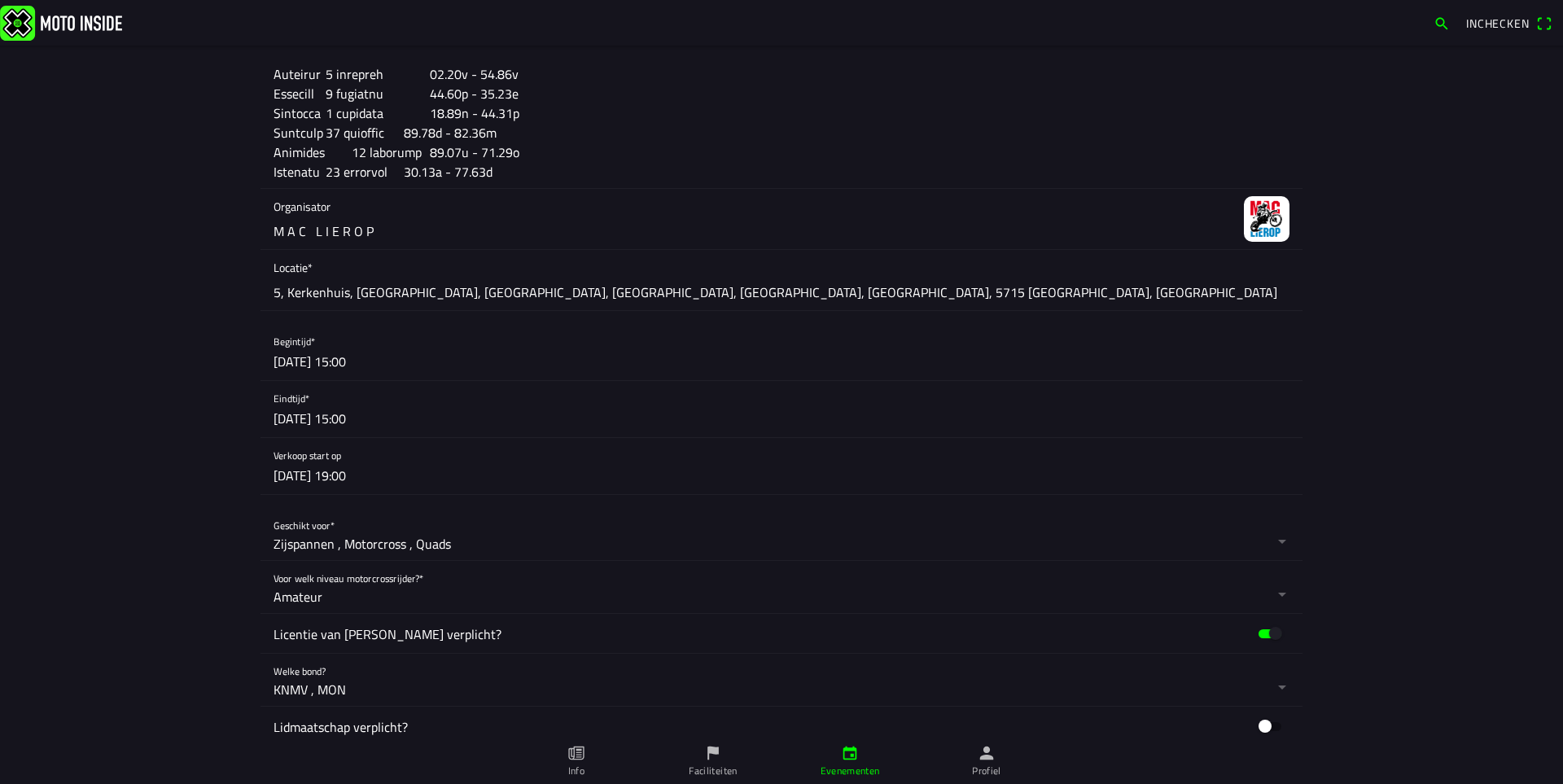
scroll to position [895, 0]
click at [372, 415] on button "button" at bounding box center [788, 408] width 1029 height 56
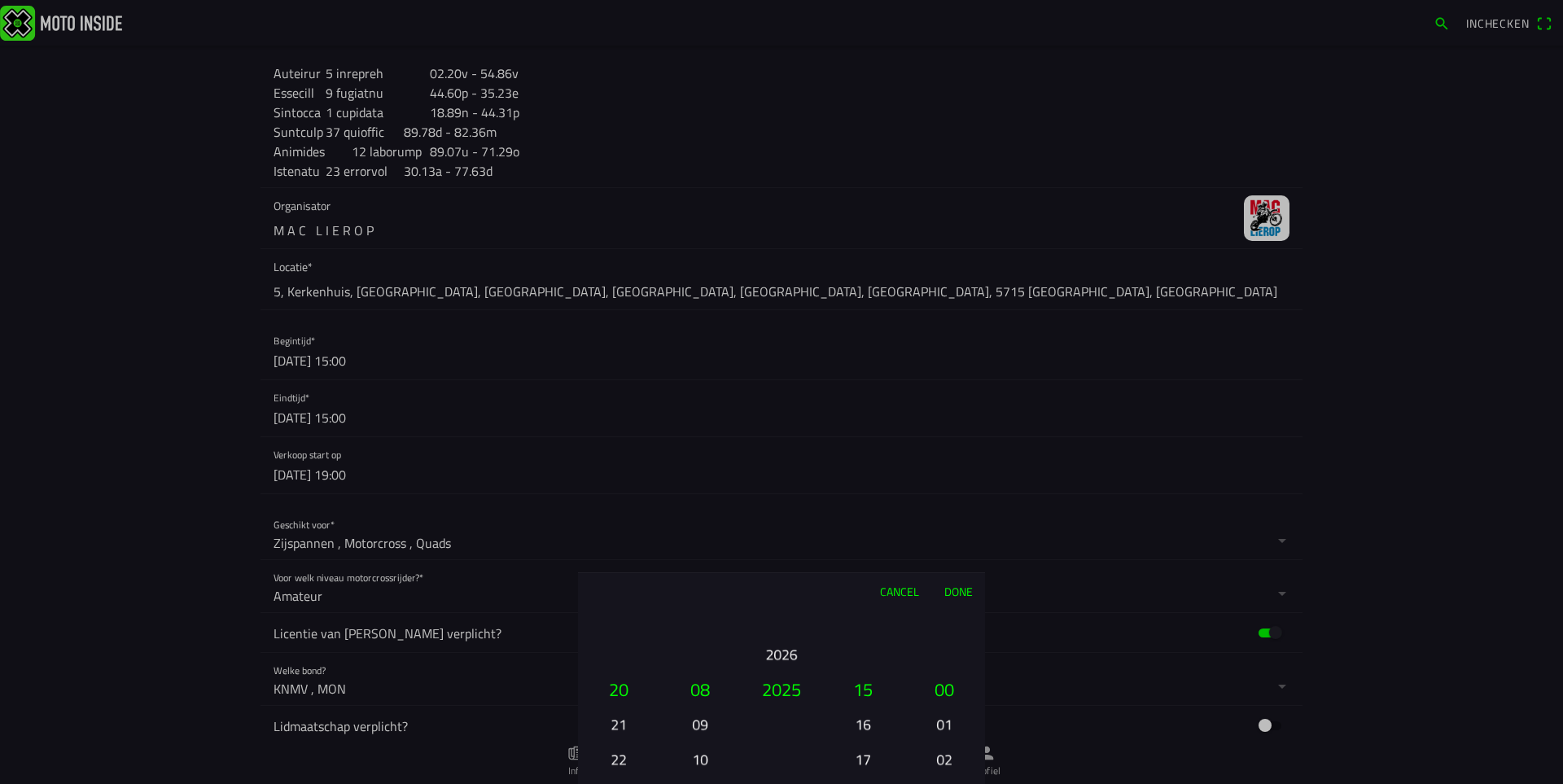
click at [860, 761] on button "17" at bounding box center [863, 759] width 55 height 29
click at [860, 729] on button "18" at bounding box center [863, 723] width 55 height 29
click at [937, 766] on button "02" at bounding box center [944, 759] width 55 height 29
click at [937, 766] on button "04" at bounding box center [944, 759] width 55 height 29
click at [937, 766] on button "06" at bounding box center [944, 759] width 55 height 29
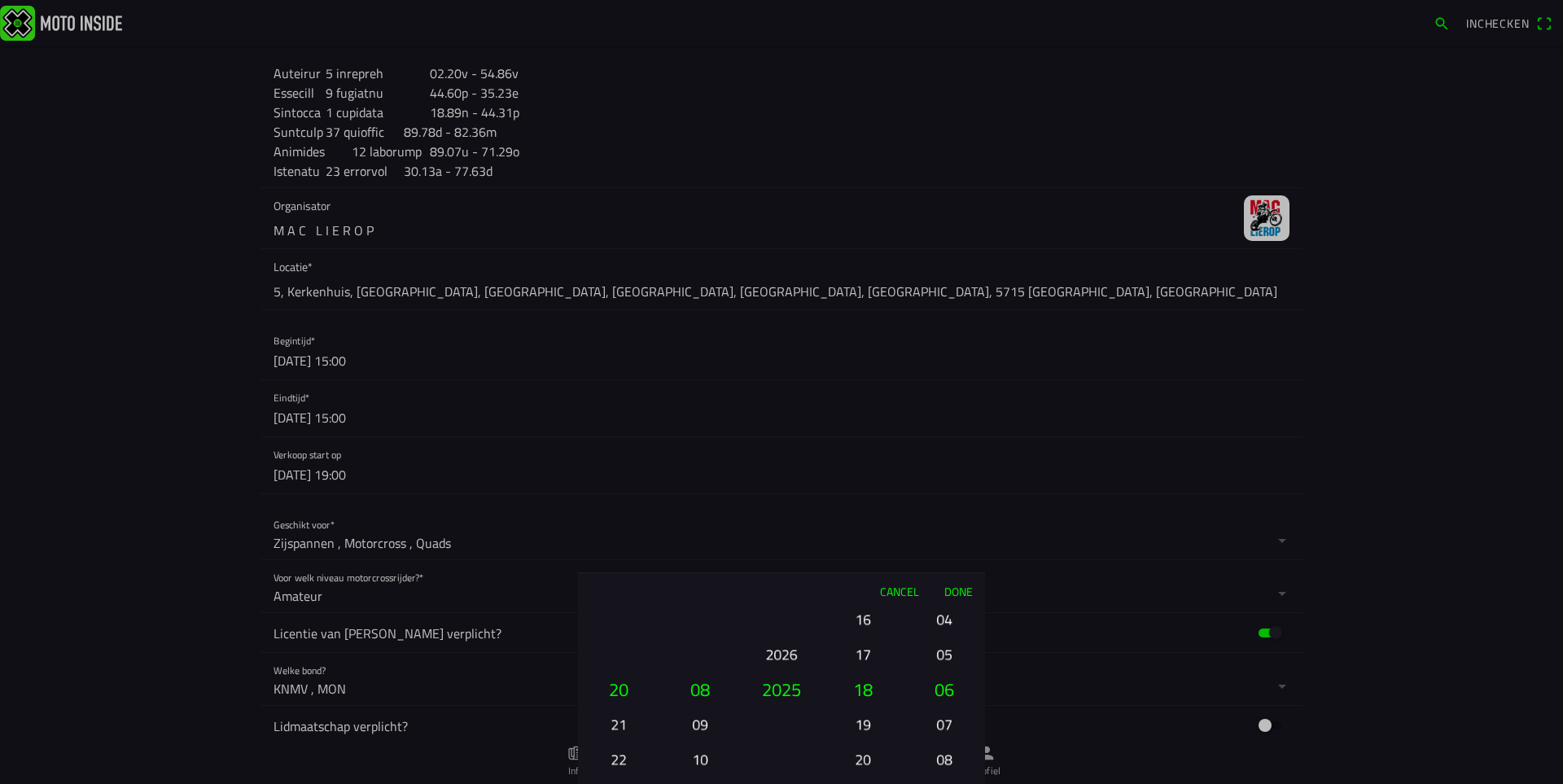
click at [937, 766] on button "08" at bounding box center [944, 759] width 55 height 29
click at [937, 766] on button "12" at bounding box center [944, 759] width 55 height 29
click at [937, 766] on div "00 01 02 03 04 05 06 07 08 09 10 11 12 13 14 15 16 17 18 19 20 21 22 23 24 25 2…" at bounding box center [944, 759] width 68 height 175
click at [937, 766] on button "16" at bounding box center [944, 759] width 55 height 29
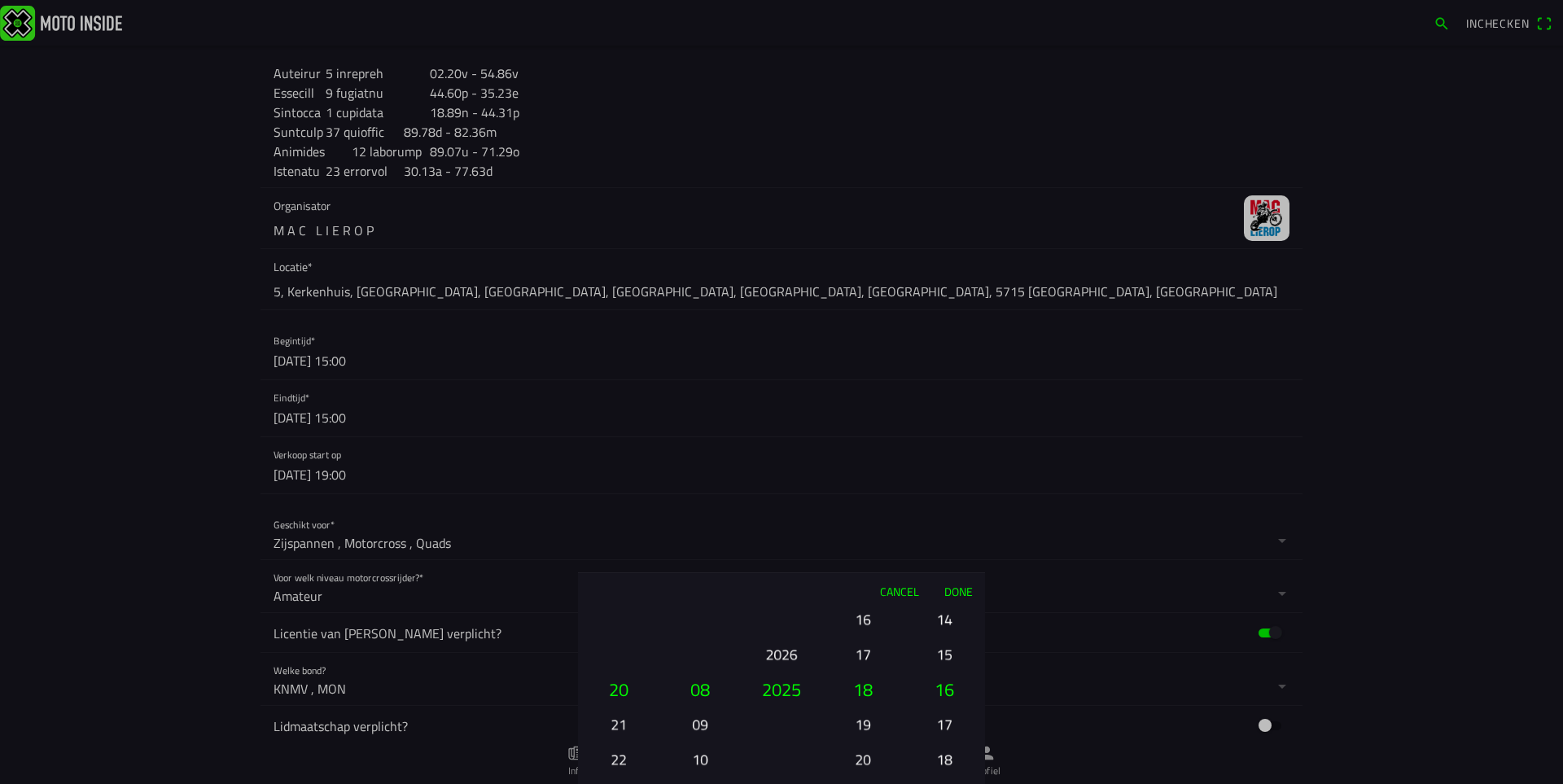
click at [937, 766] on button "18" at bounding box center [944, 759] width 55 height 29
click at [937, 766] on button "22" at bounding box center [944, 759] width 55 height 29
click at [941, 764] on button "24" at bounding box center [944, 759] width 55 height 29
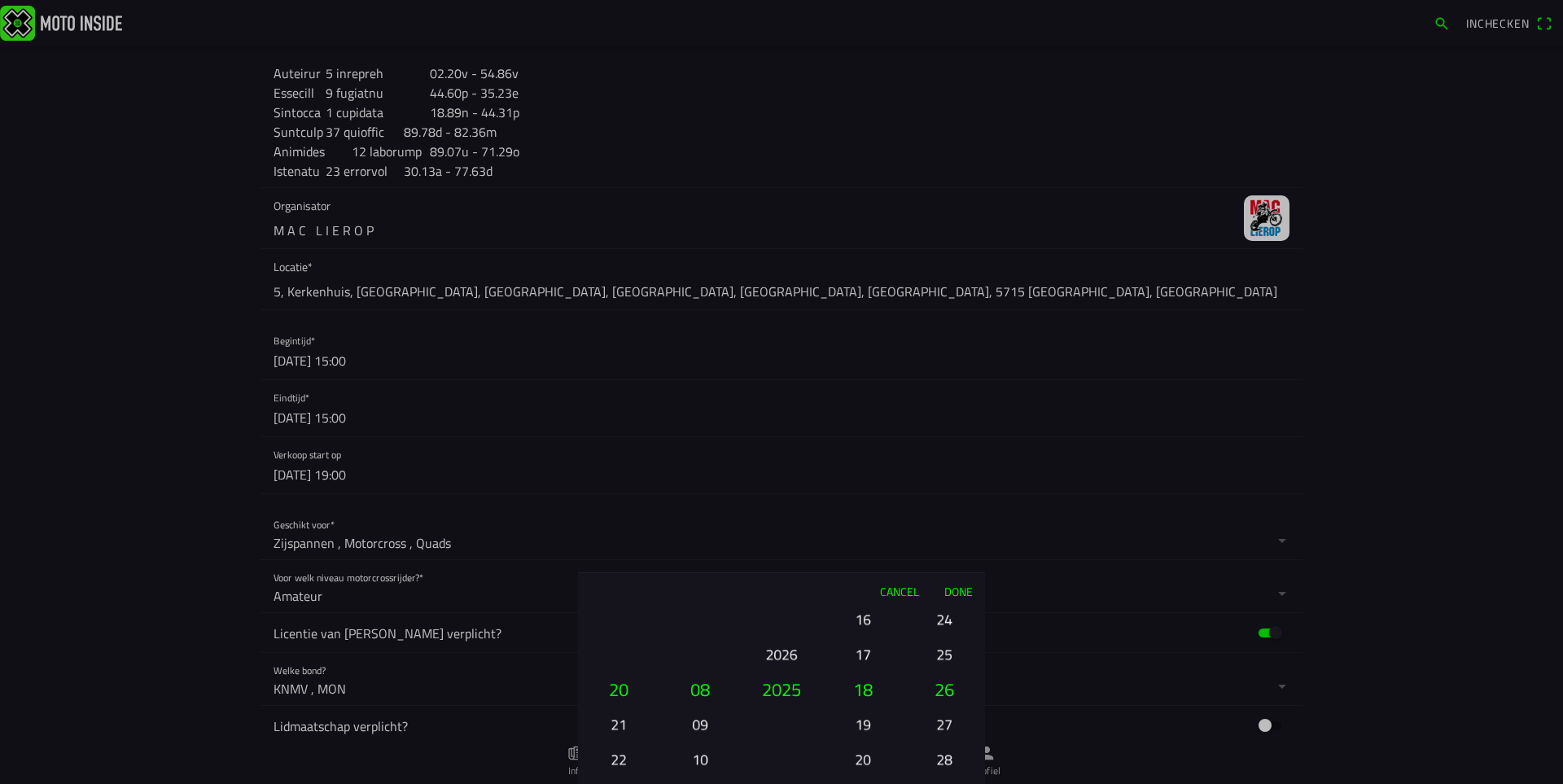
click at [944, 764] on button "28" at bounding box center [944, 759] width 55 height 29
click at [944, 764] on button "30" at bounding box center [944, 759] width 55 height 29
click at [944, 764] on button "34" at bounding box center [944, 759] width 55 height 29
click at [944, 764] on button "36" at bounding box center [944, 759] width 55 height 29
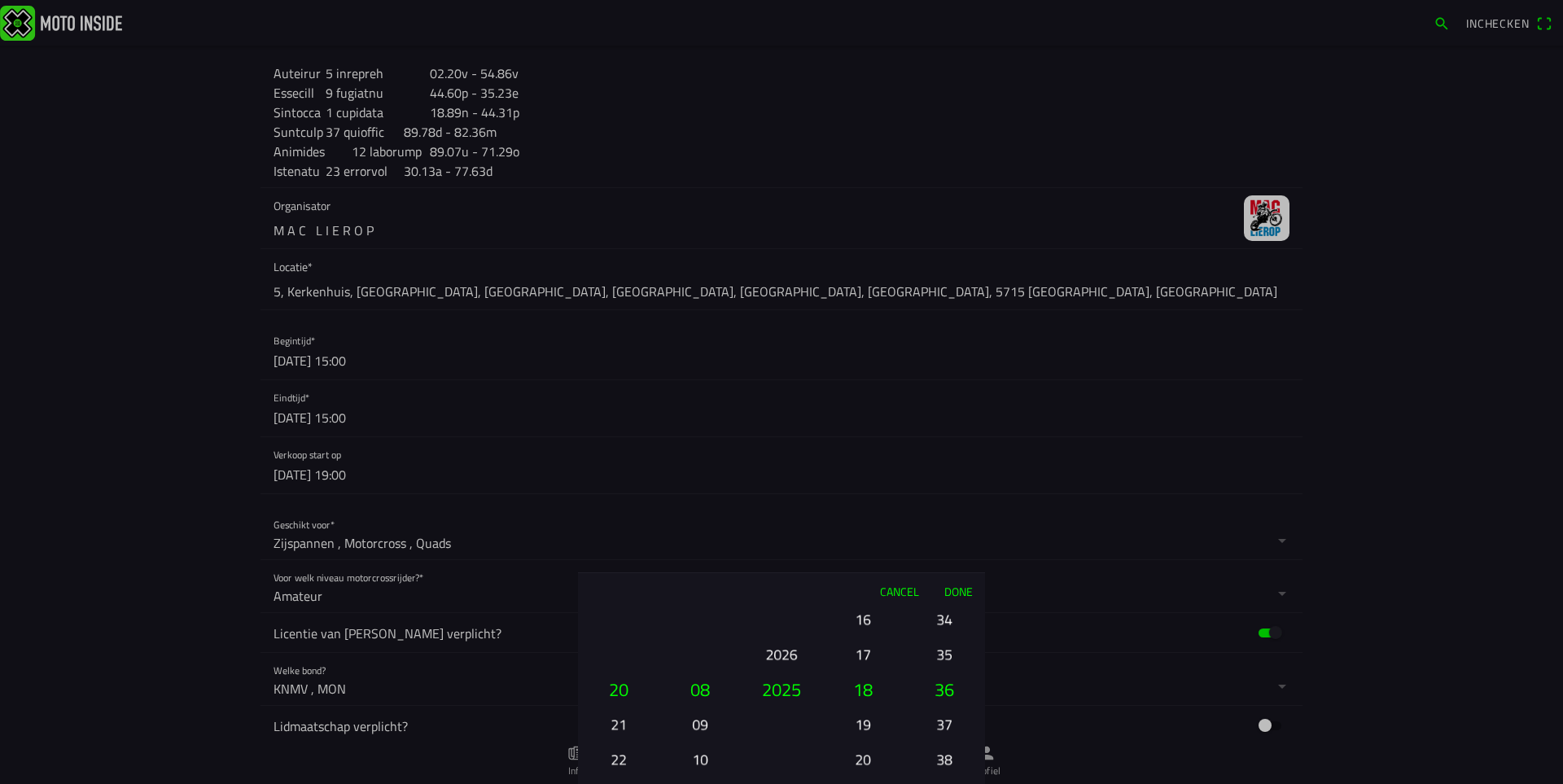
click at [944, 764] on button "38" at bounding box center [944, 759] width 55 height 29
click at [944, 764] on button "40" at bounding box center [944, 759] width 55 height 29
click at [944, 764] on button "44" at bounding box center [944, 759] width 55 height 29
click at [944, 764] on button "46" at bounding box center [944, 759] width 55 height 29
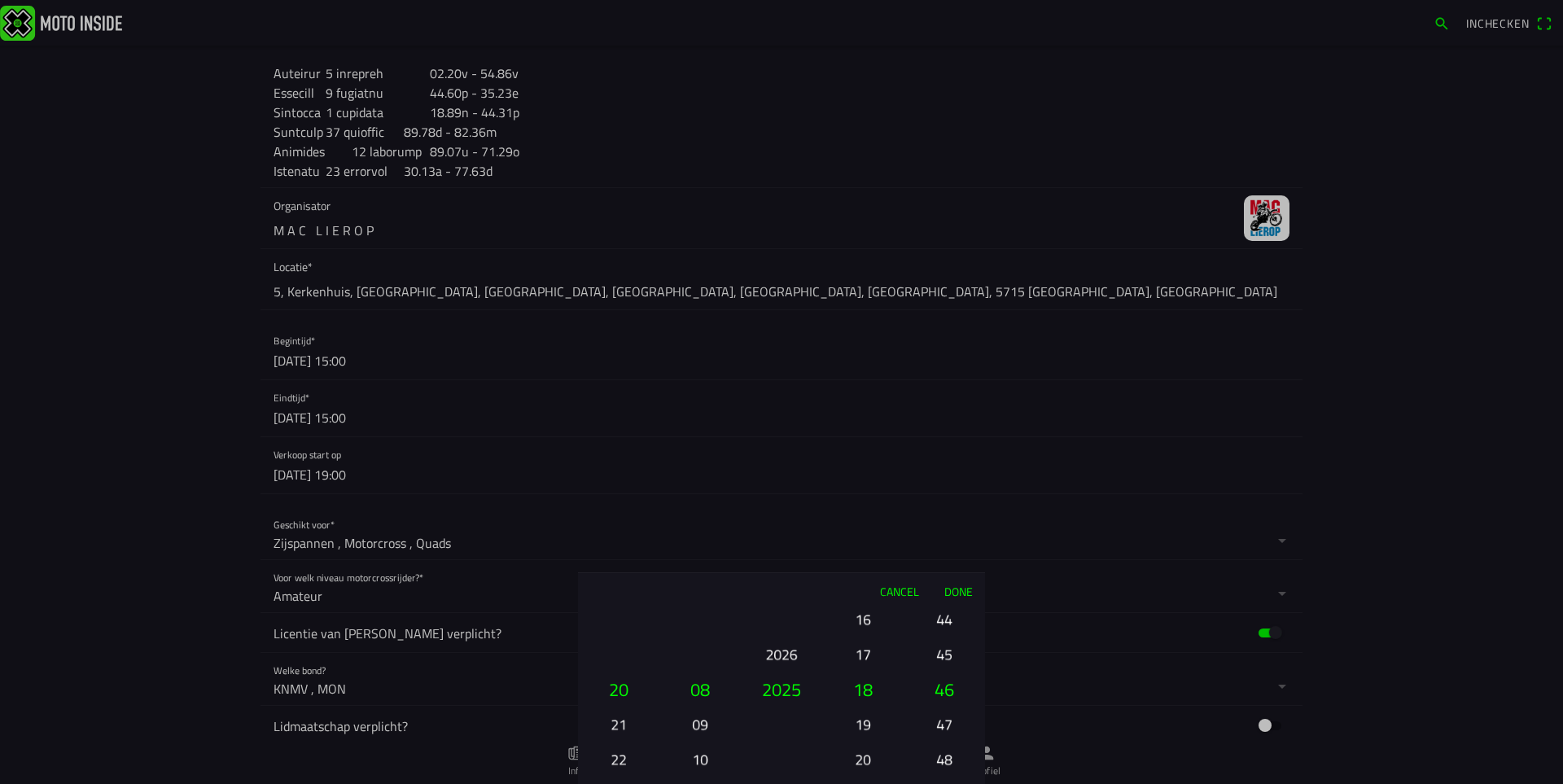
click at [944, 764] on button "48" at bounding box center [944, 759] width 55 height 29
click at [944, 764] on button "52" at bounding box center [944, 759] width 55 height 29
click at [944, 764] on button "54" at bounding box center [944, 759] width 55 height 29
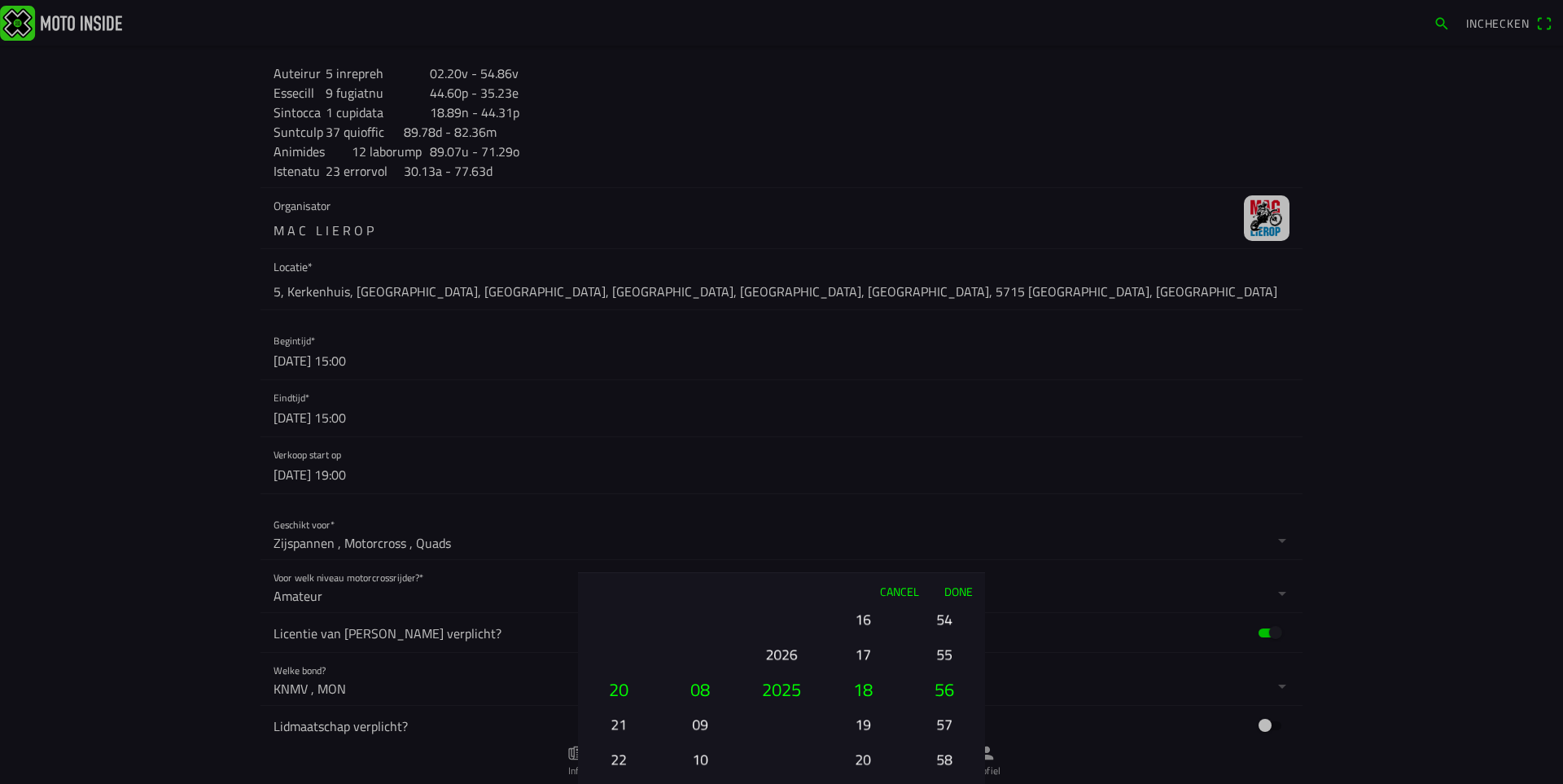
click at [944, 764] on button "58" at bounding box center [944, 759] width 55 height 29
click at [944, 764] on ion-picker-column "00 01 02 03 04 05 06 07 08 09 10 11 12 13 14 15 16 17 18 19 20 21 22 23 24 25 2…" at bounding box center [944, 697] width 81 height 175
click at [948, 729] on button "59" at bounding box center [944, 723] width 55 height 29
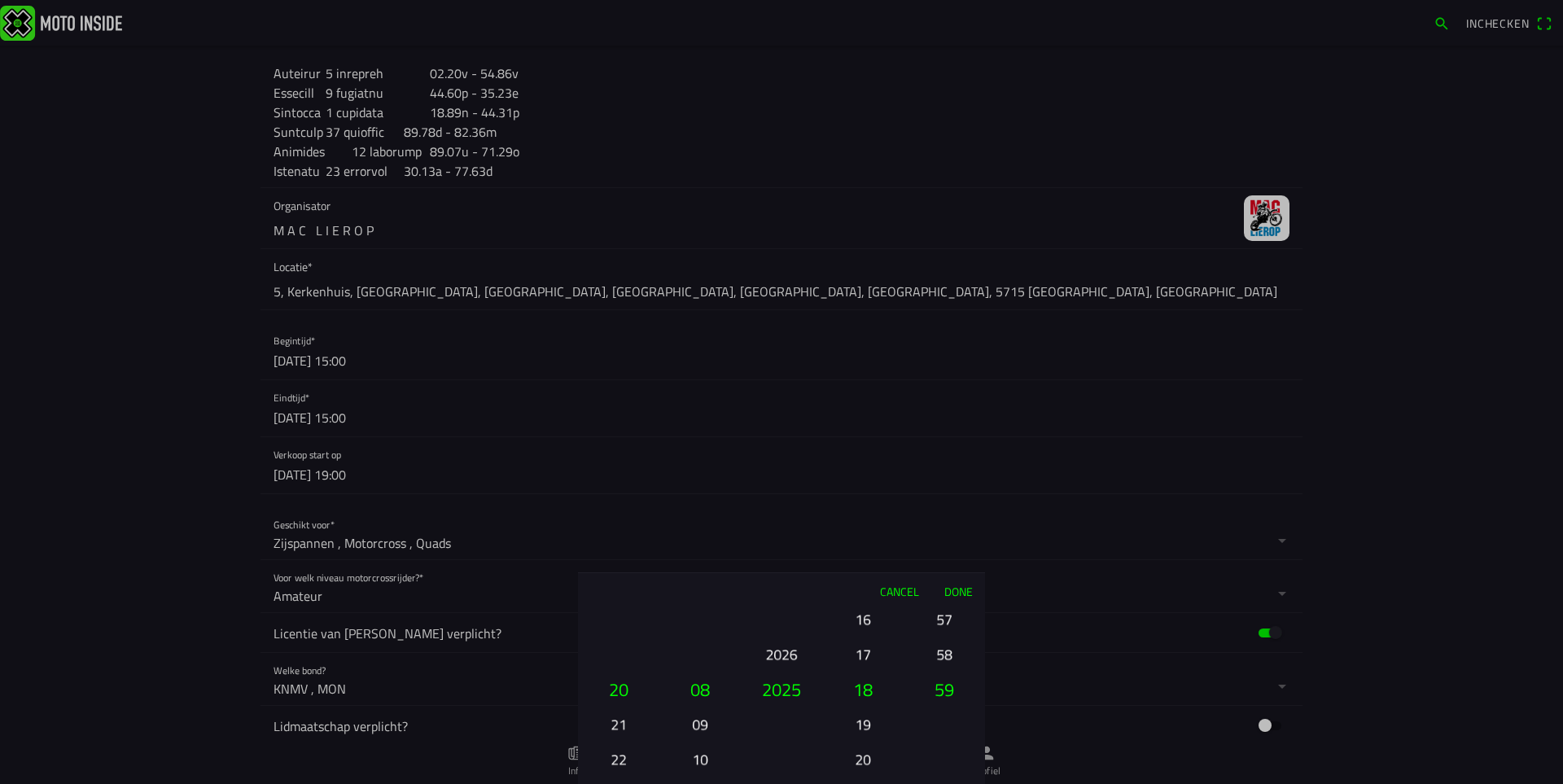
click at [963, 574] on button "Done" at bounding box center [958, 590] width 54 height 36
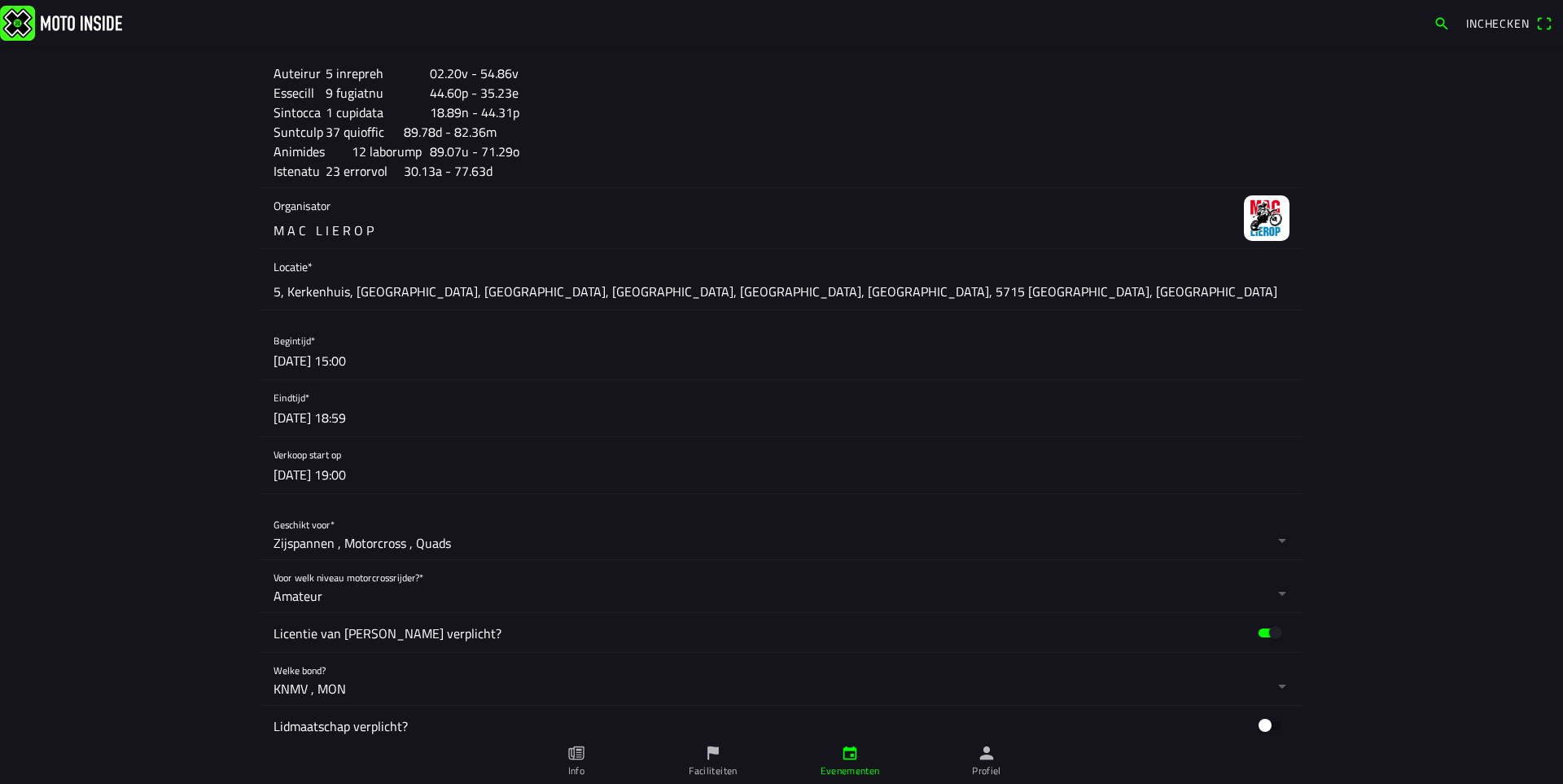
click at [326, 475] on button "button" at bounding box center [788, 465] width 1029 height 56
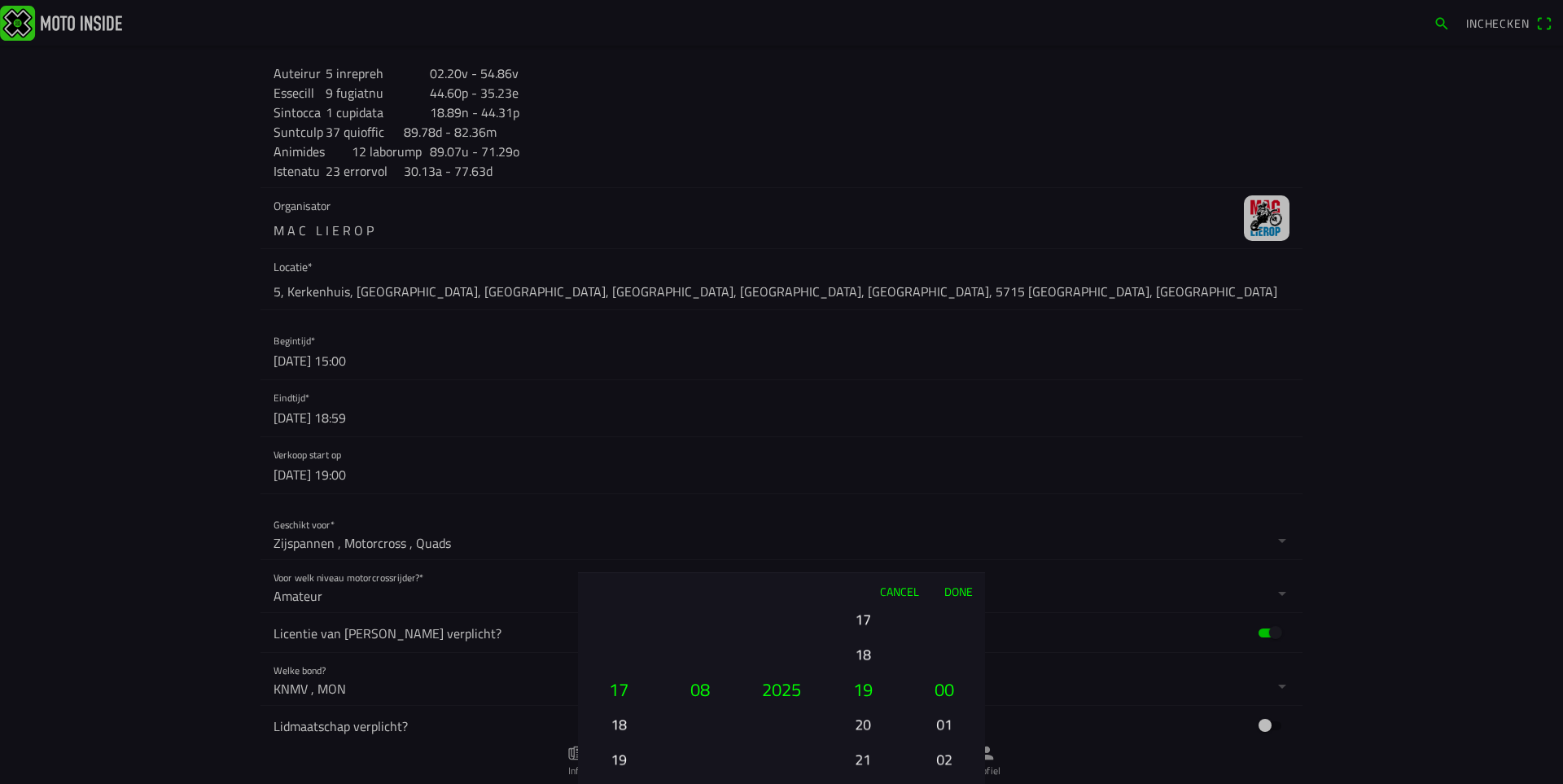
click at [957, 583] on button "Done" at bounding box center [958, 590] width 54 height 36
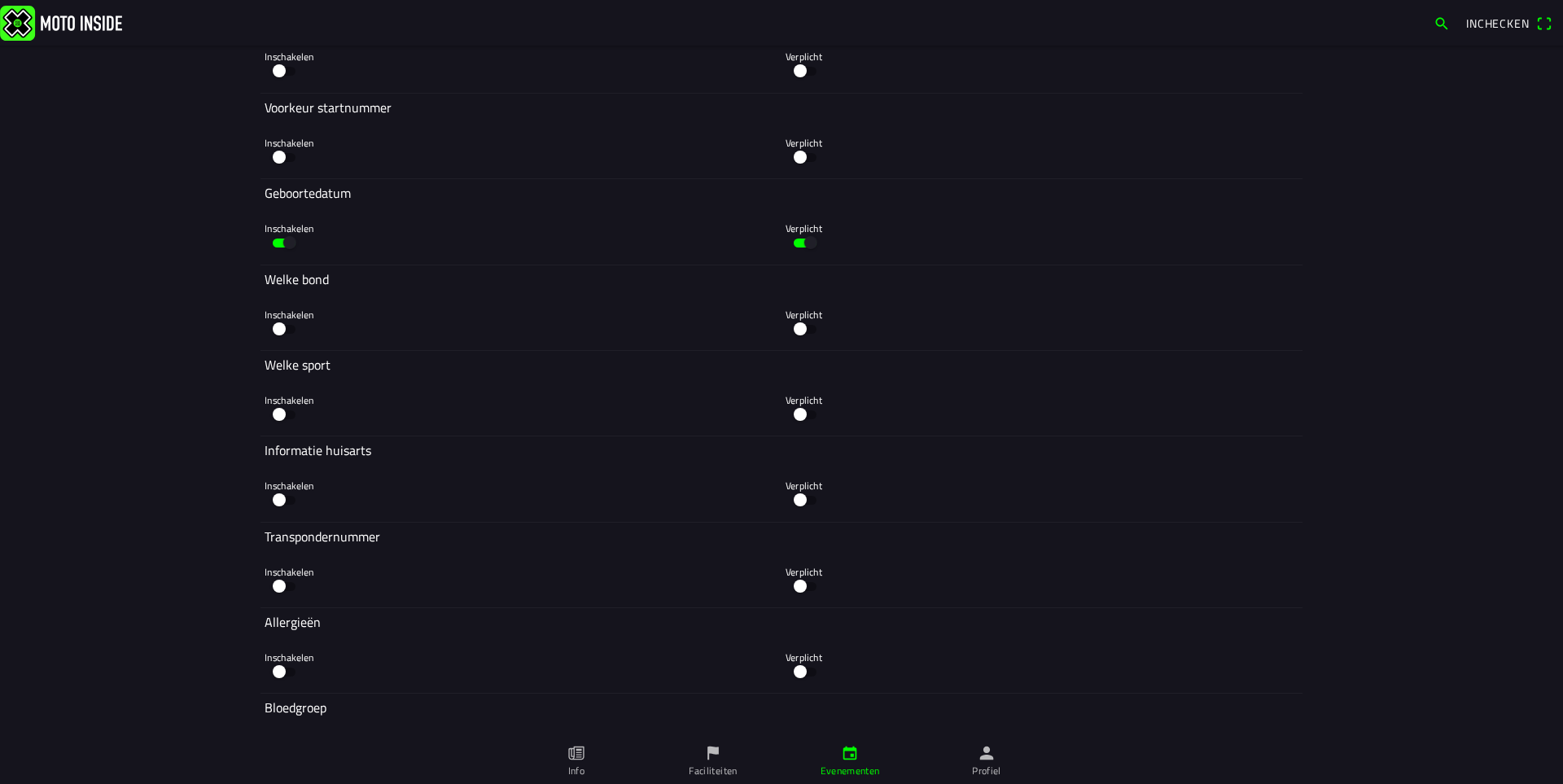
scroll to position [4961, 0]
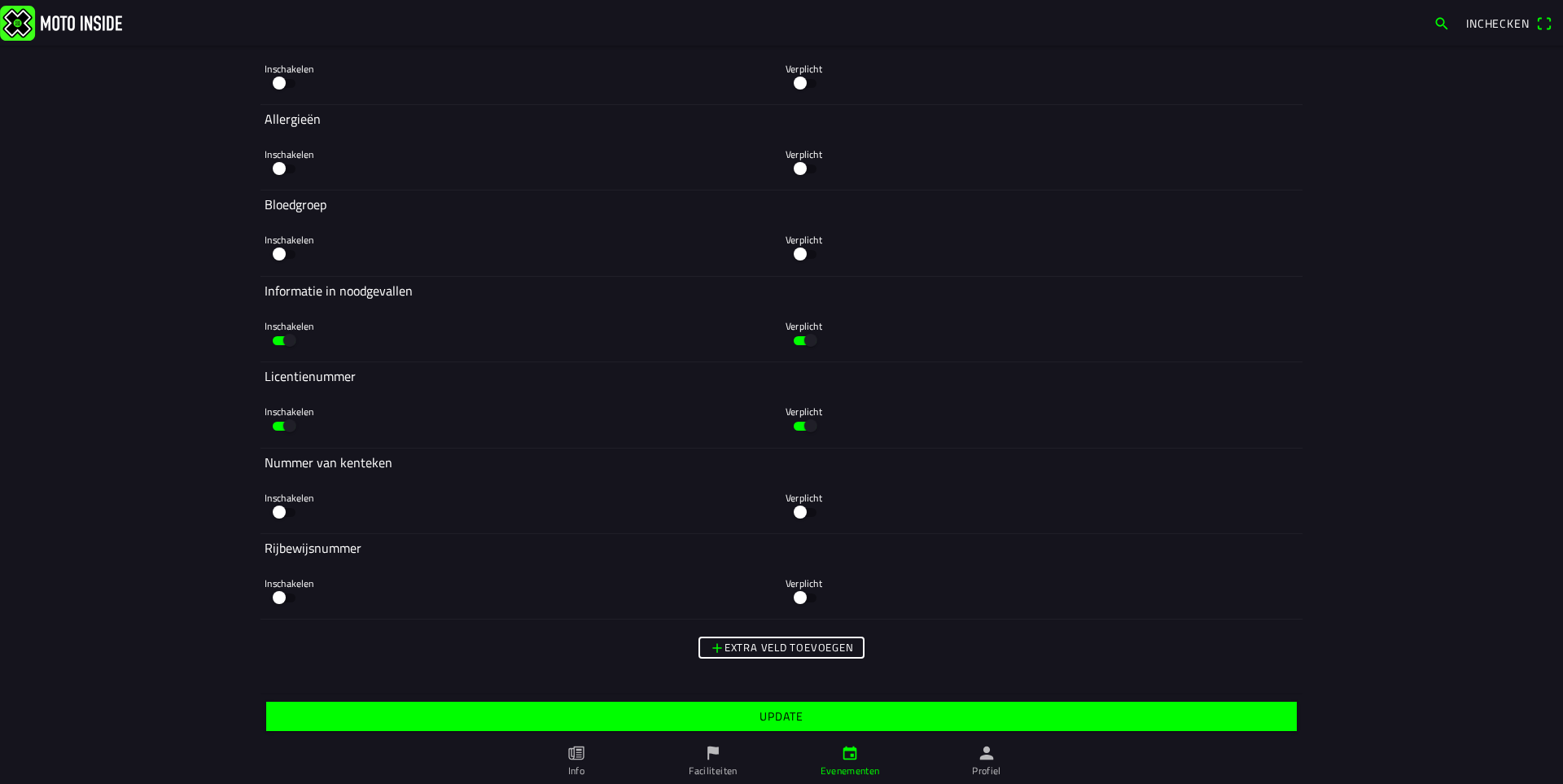
click at [829, 722] on span "Update" at bounding box center [781, 716] width 1005 height 29
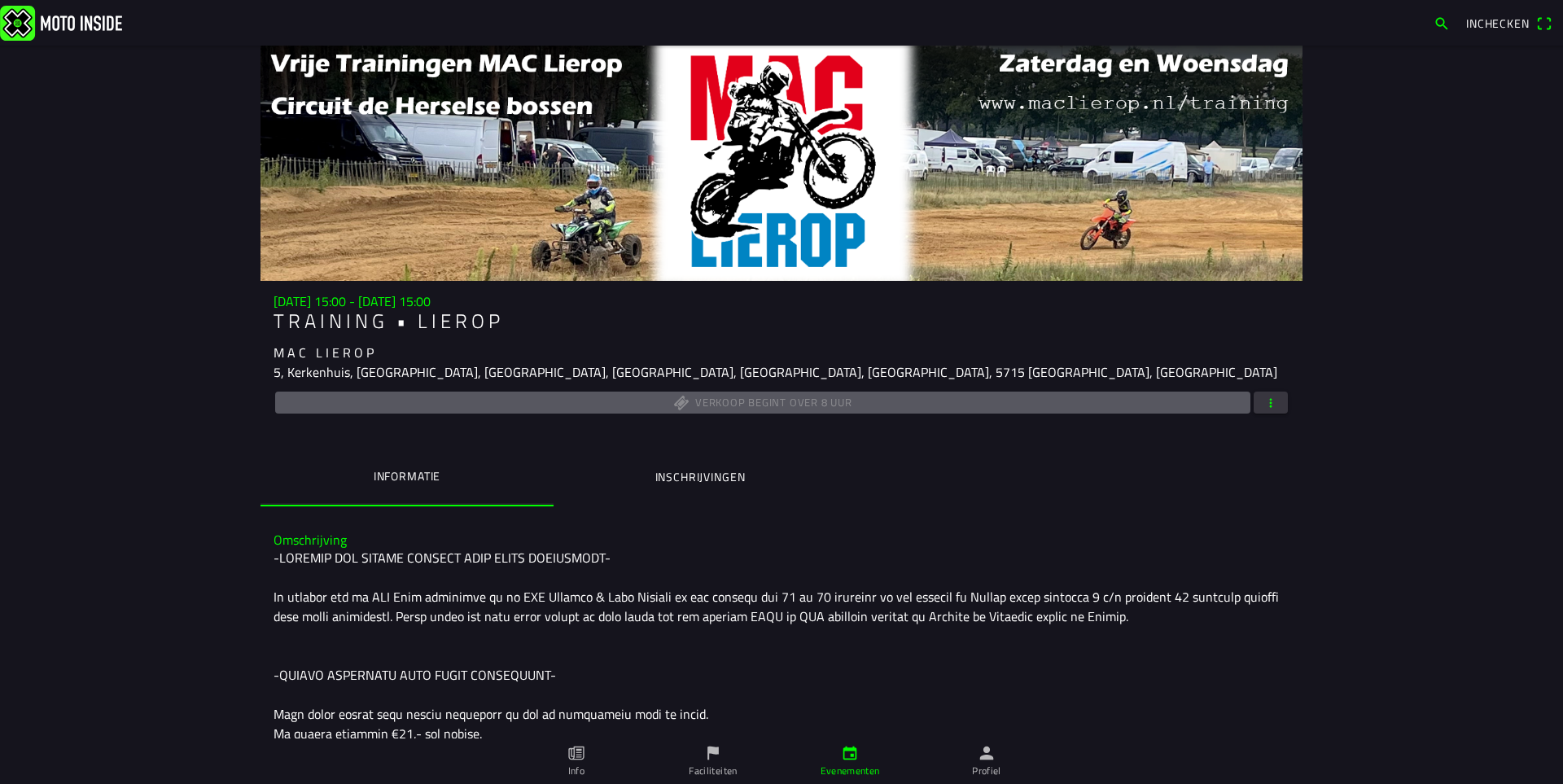
click at [1274, 402] on button "button" at bounding box center [1270, 402] width 34 height 22
click at [1404, 330] on ion-backdrop at bounding box center [782, 392] width 1563 height 784
click at [1279, 409] on button "button" at bounding box center [1270, 402] width 34 height 22
click at [1301, 373] on ion-backdrop at bounding box center [782, 392] width 1563 height 784
click at [1265, 399] on span "button" at bounding box center [1270, 402] width 15 height 22
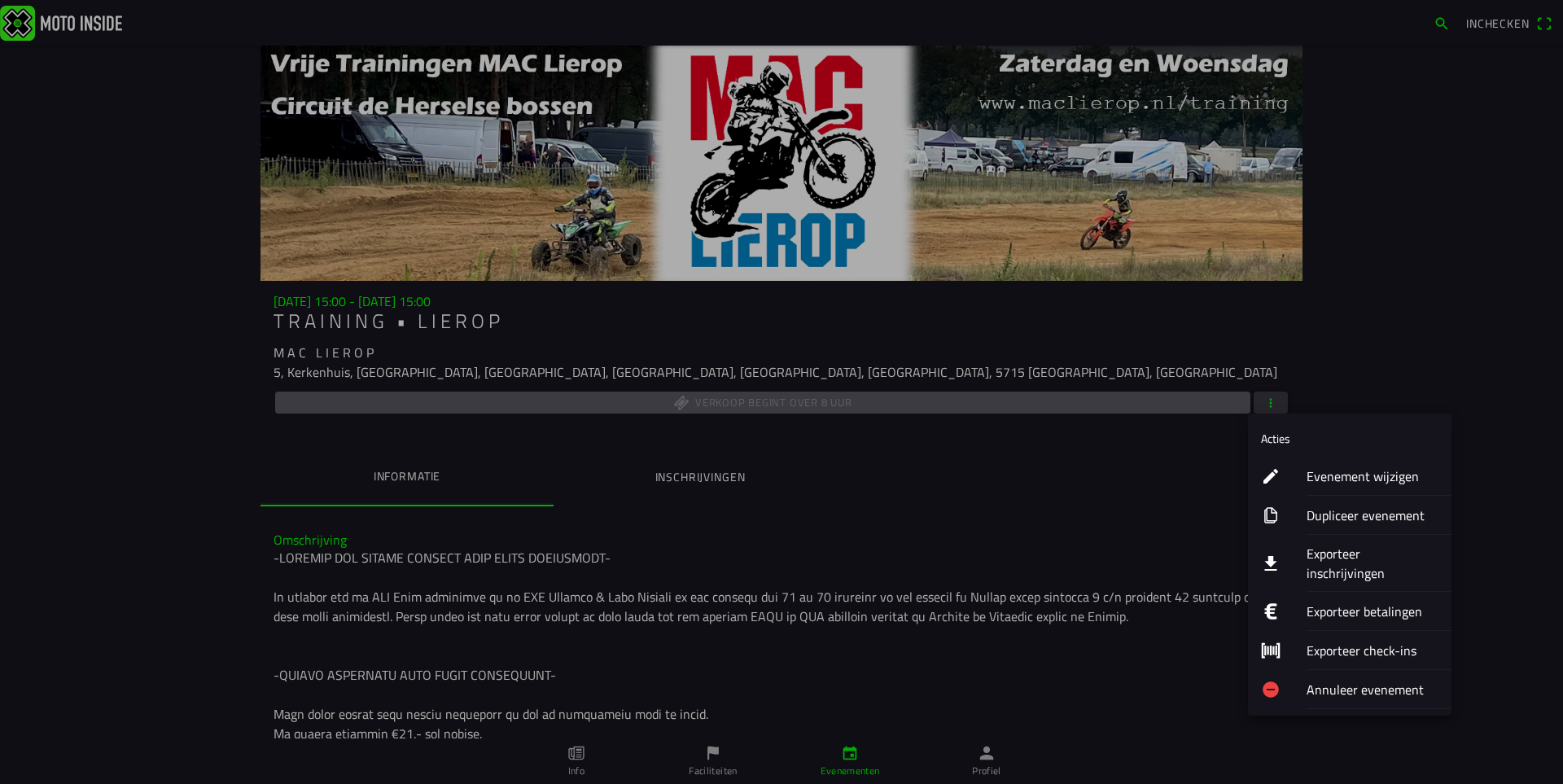
click at [1345, 475] on ion-label "Evenement wijzigen" at bounding box center [1372, 476] width 132 height 20
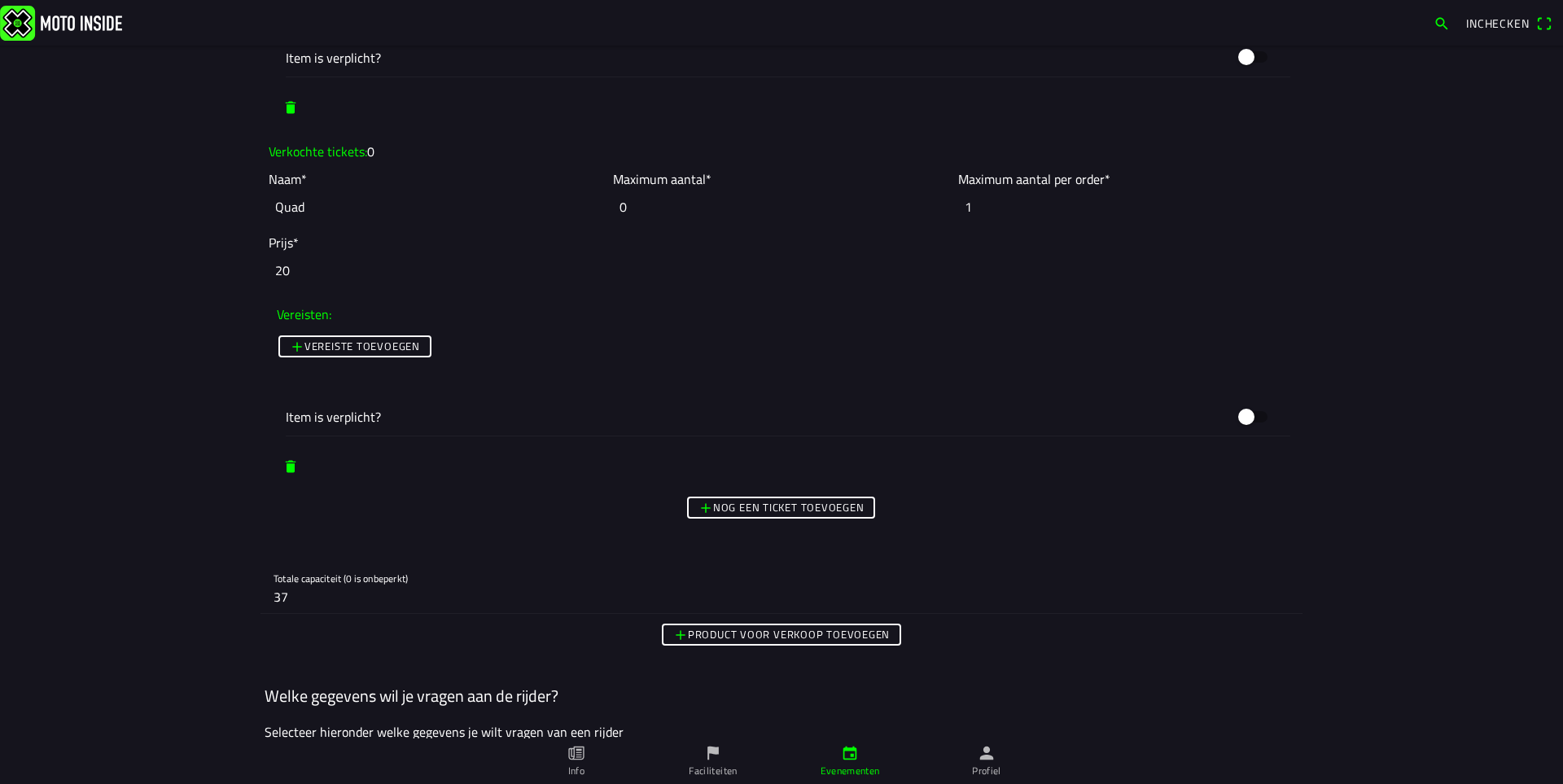
scroll to position [3011, 0]
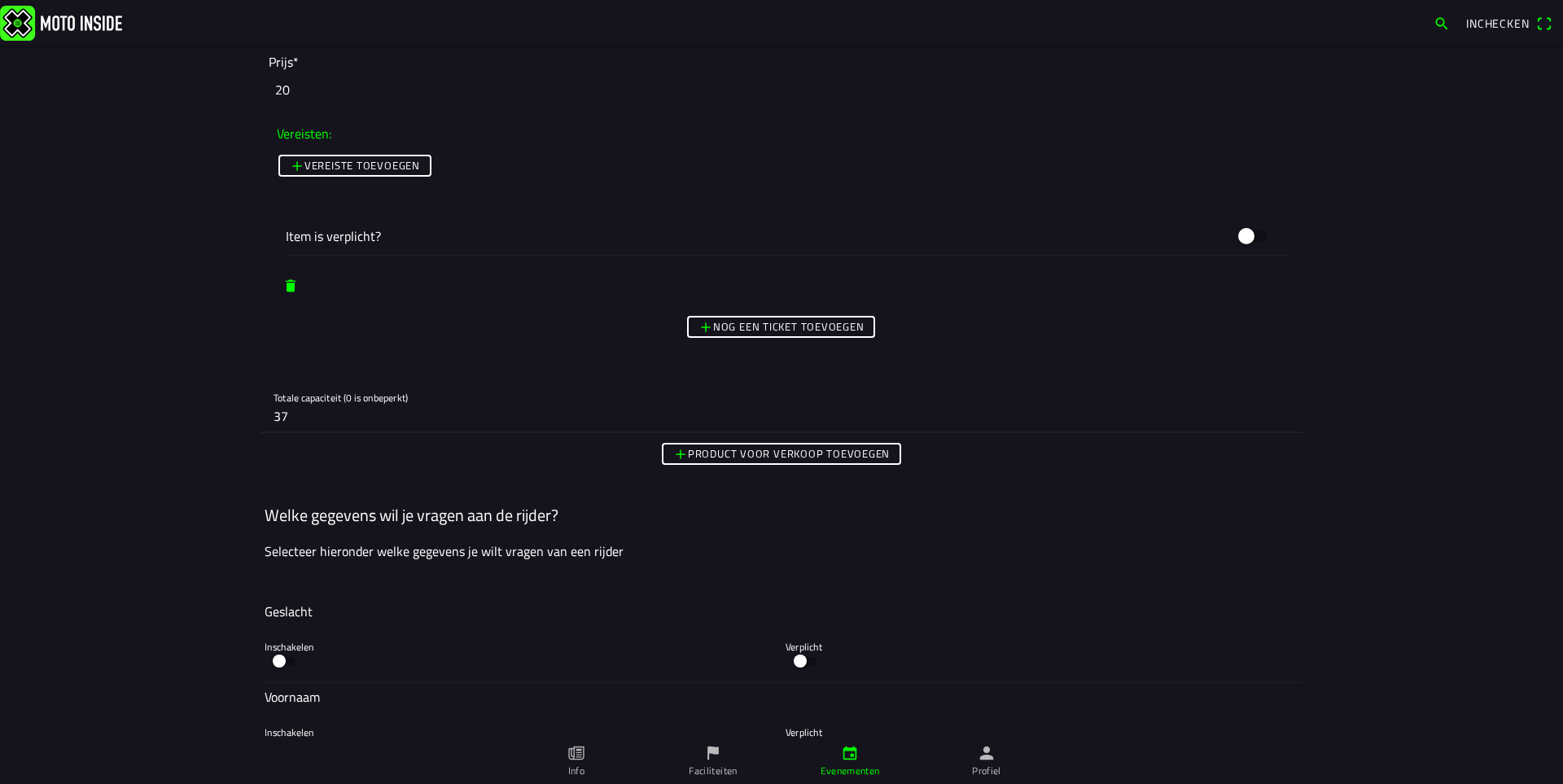
click at [321, 422] on input "37" at bounding box center [782, 416] width 1016 height 33
type input "38"
click at [1515, 500] on main "Foto wijzigen Evenementnaam* T R A I N I N G • L I E R O P Omschrijving* Organi…" at bounding box center [782, 415] width 1563 height 738
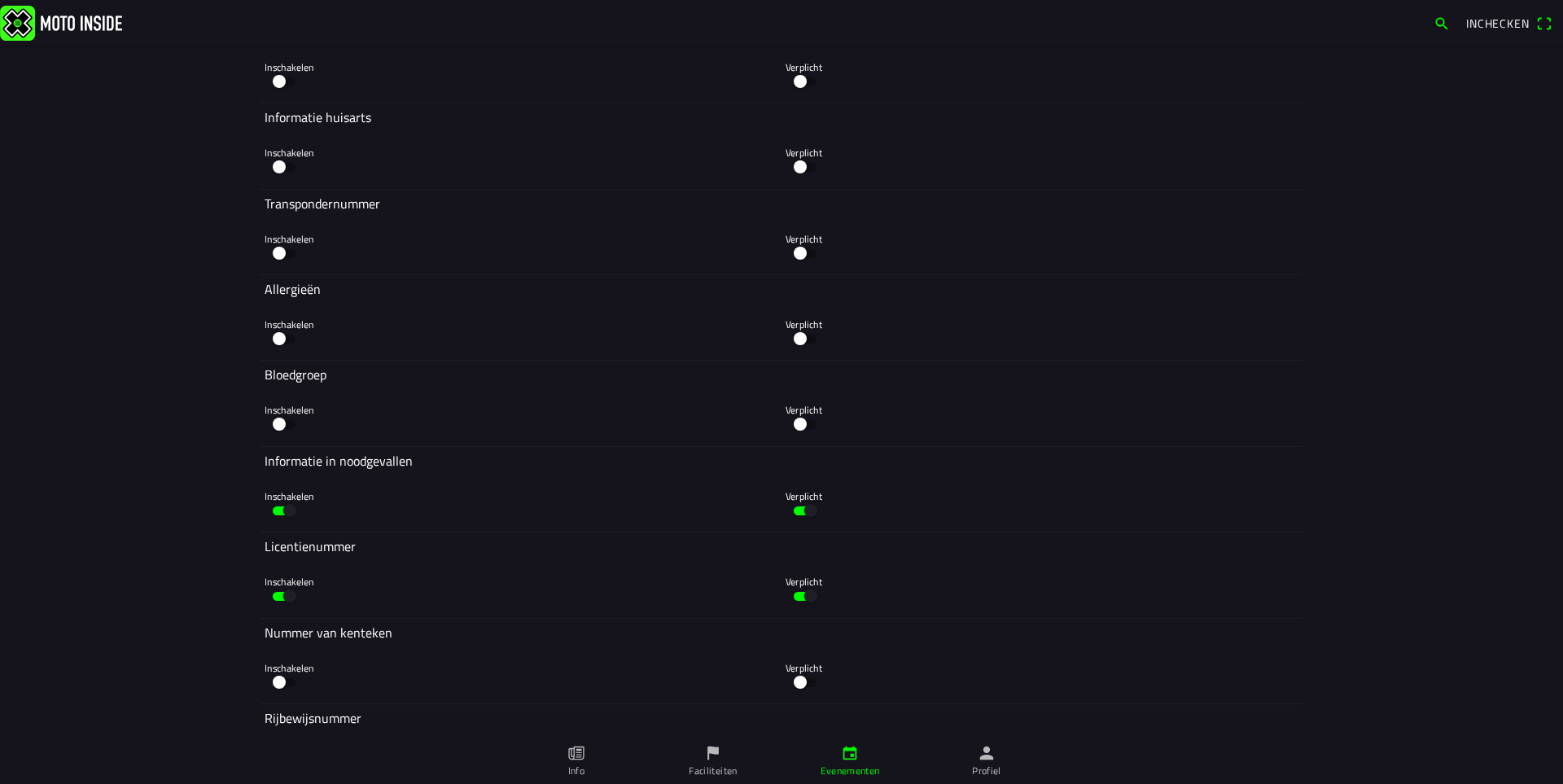
scroll to position [4961, 0]
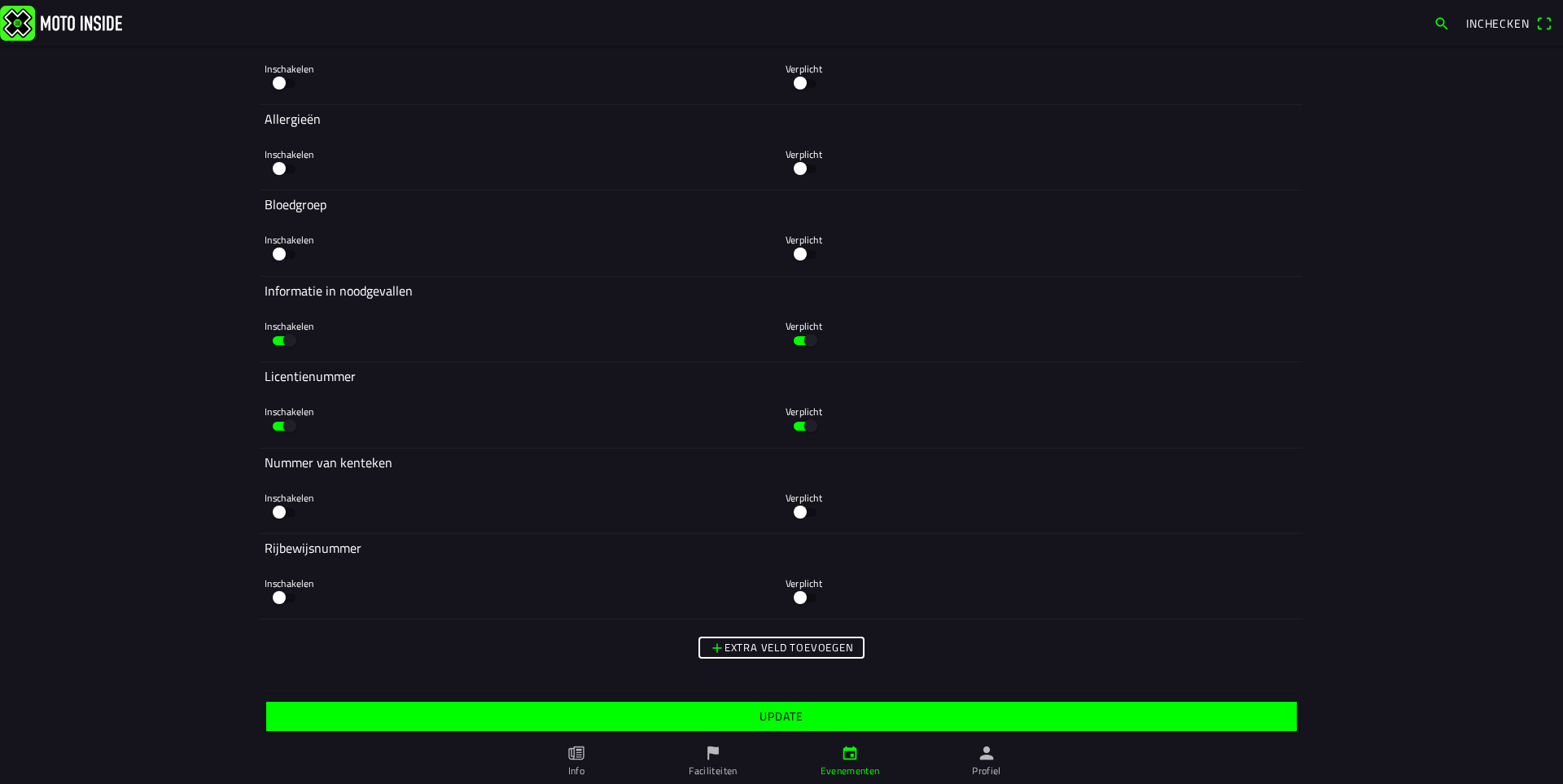
click at [855, 714] on span "Update" at bounding box center [781, 716] width 1005 height 29
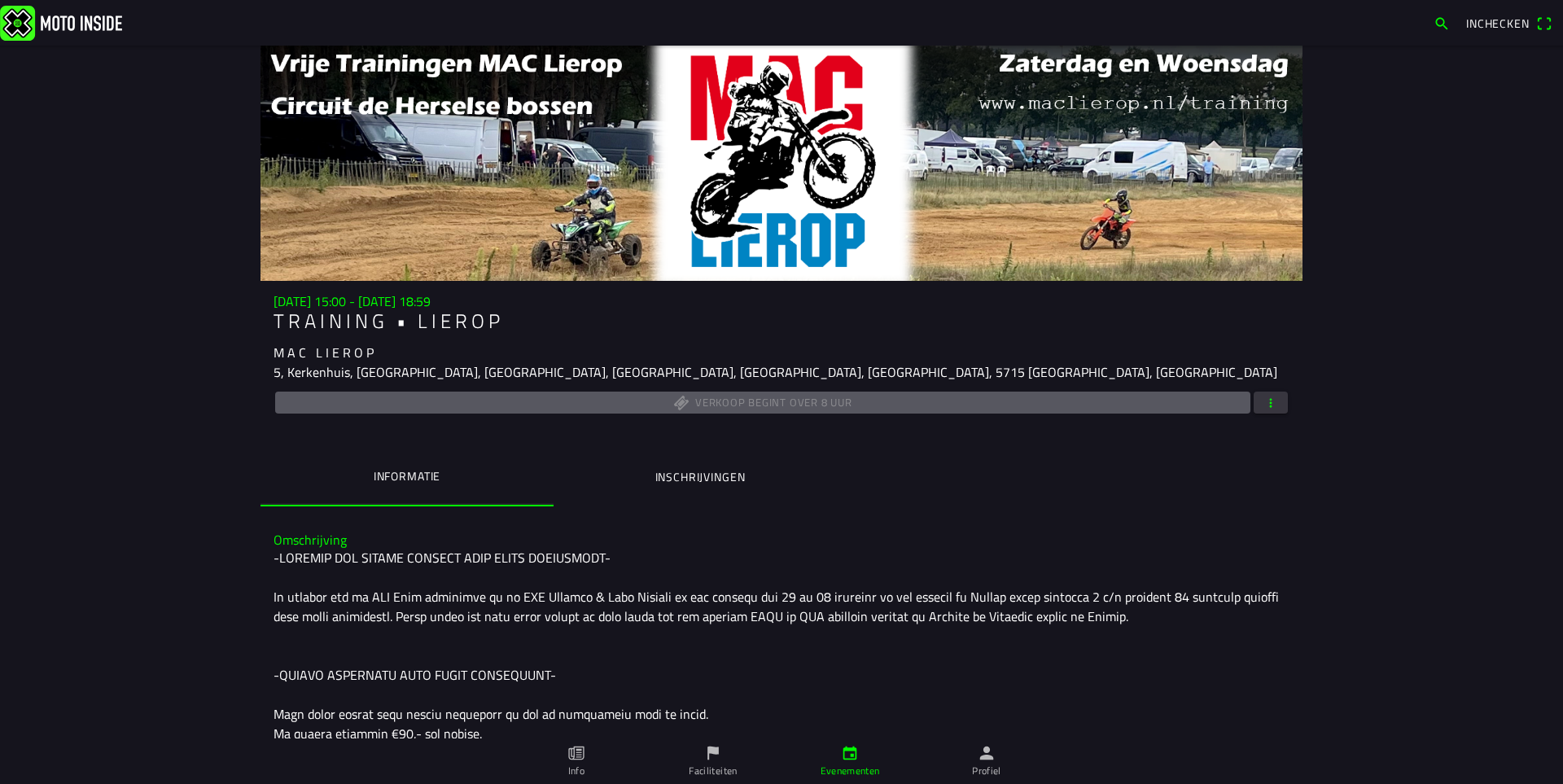
drag, startPoint x: 586, startPoint y: 344, endPoint x: 936, endPoint y: 509, distance: 386.9
click at [936, 509] on div "[DATE] 15:00 - [DATE] 18:59 T R A I N I N G • L I E R O P M A C L I E R O P 5, …" at bounding box center [782, 722] width 1042 height 1352
click at [936, 509] on div "wo 20 aug. - 15:00 - wo 20 aug. - 18:59 T R A I N I N G • L I E R O P M A C L I…" at bounding box center [782, 722] width 1042 height 1352
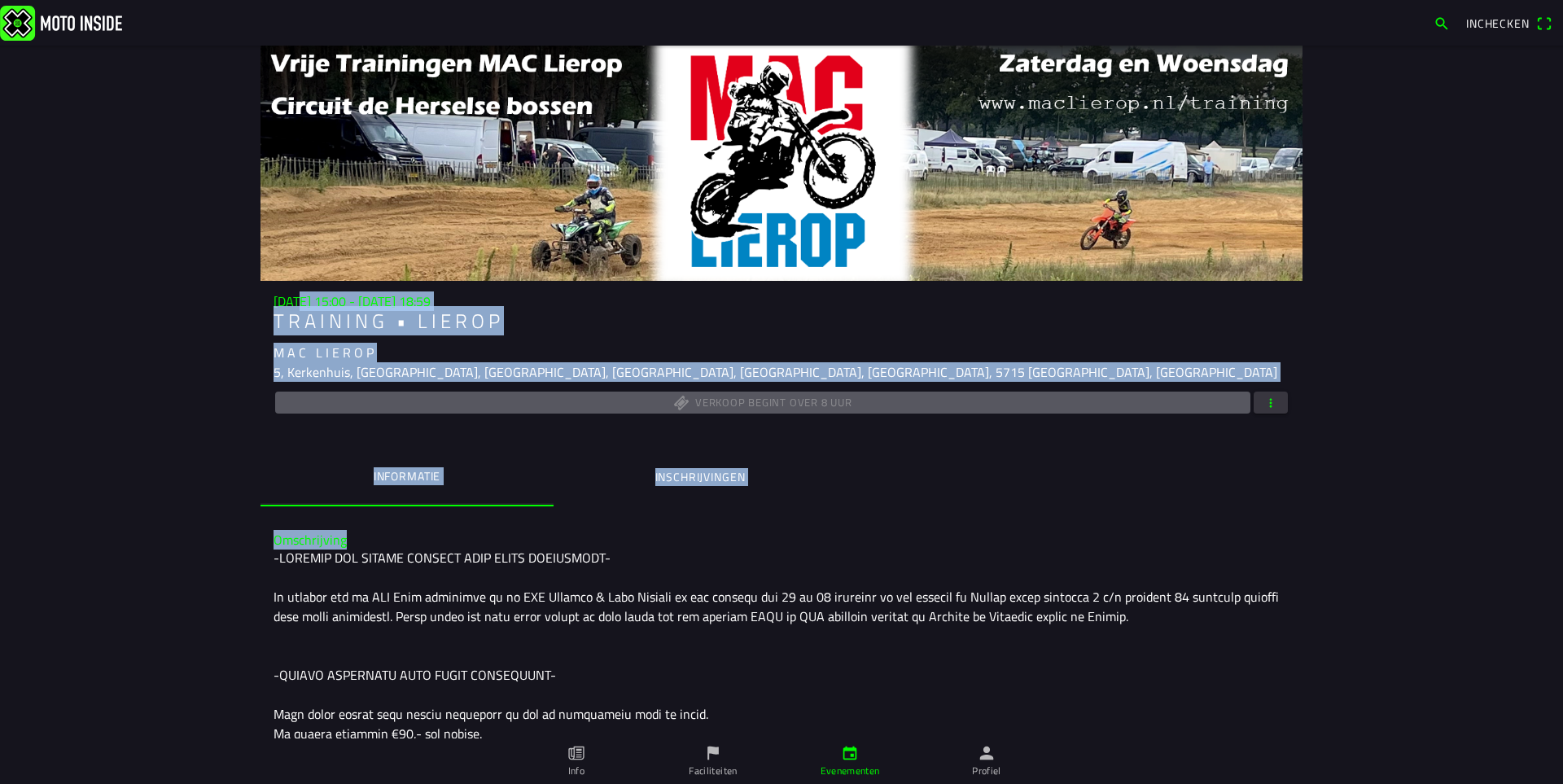
drag, startPoint x: 620, startPoint y: 379, endPoint x: 868, endPoint y: 517, distance: 283.8
click at [860, 524] on div "wo 20 aug. - 15:00 - wo 20 aug. - 18:59 T R A I N I N G • L I E R O P M A C L I…" at bounding box center [782, 722] width 1042 height 1352
click at [869, 516] on div "wo 20 aug. - 15:00 - wo 20 aug. - 18:59 T R A I N I N G • L I E R O P M A C L I…" at bounding box center [782, 722] width 1042 height 1352
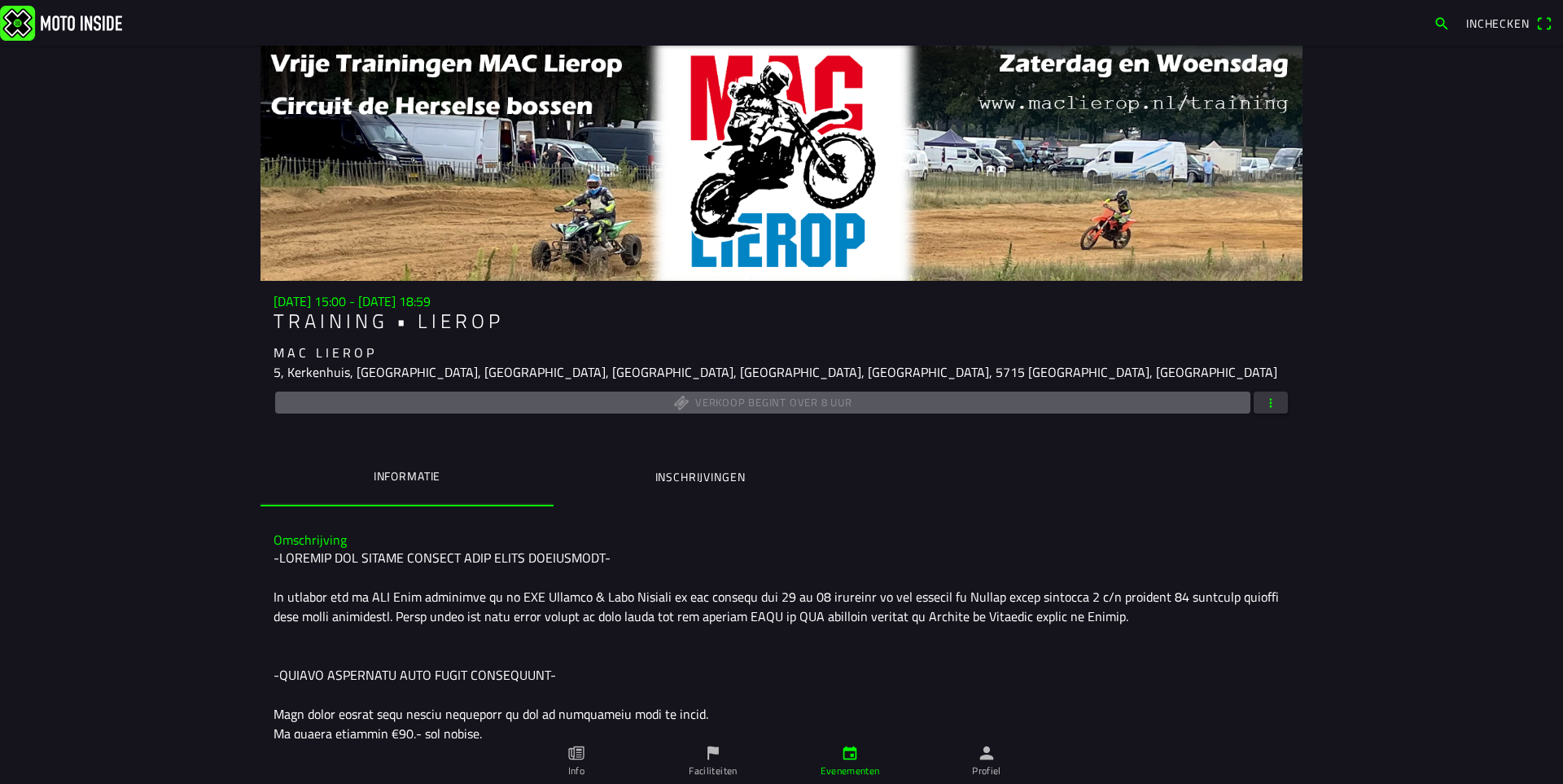
click at [868, 509] on div "wo 20 aug. - 15:00 - wo 20 aug. - 18:59 T R A I N I N G • L I E R O P M A C L I…" at bounding box center [782, 722] width 1042 height 1352
